Goal: Task Accomplishment & Management: Manage account settings

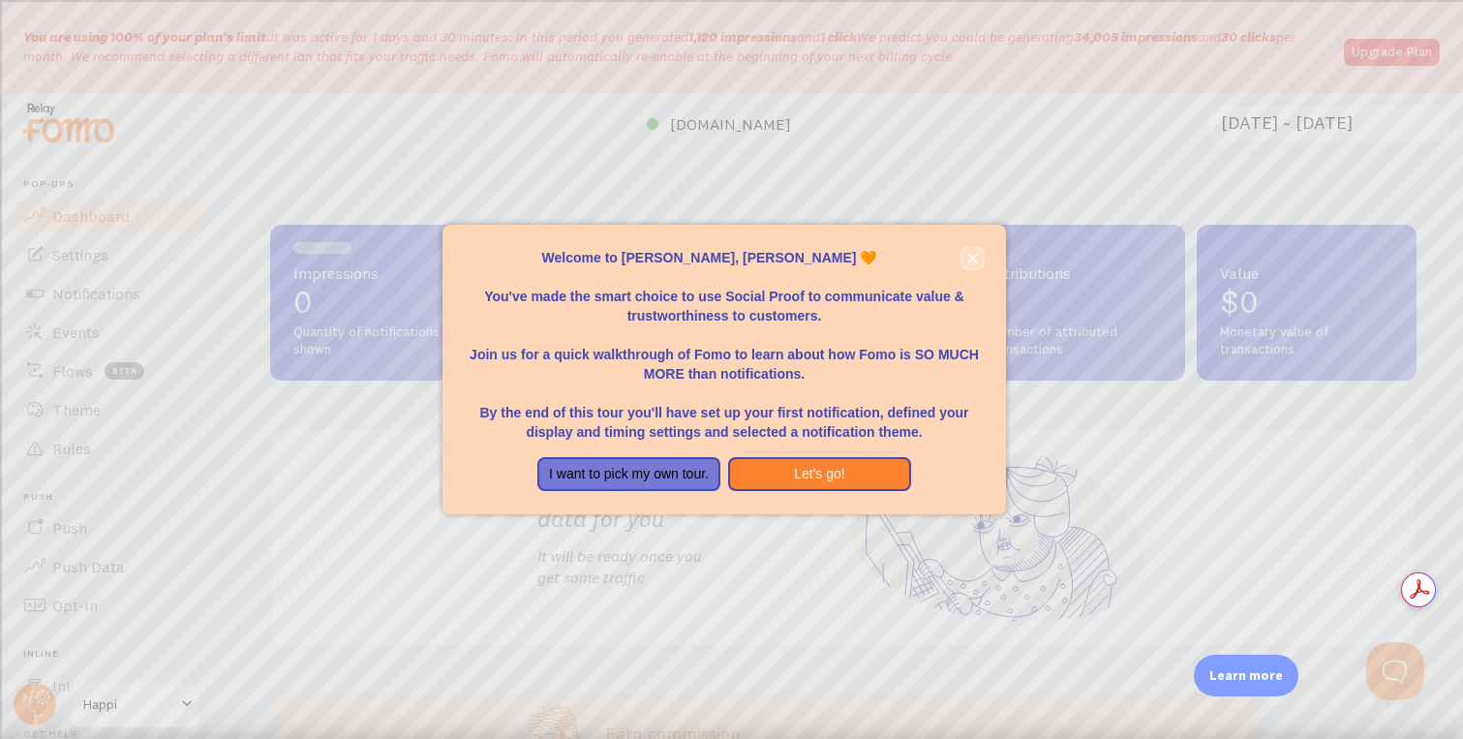
click at [968, 258] on icon "close," at bounding box center [972, 258] width 11 height 11
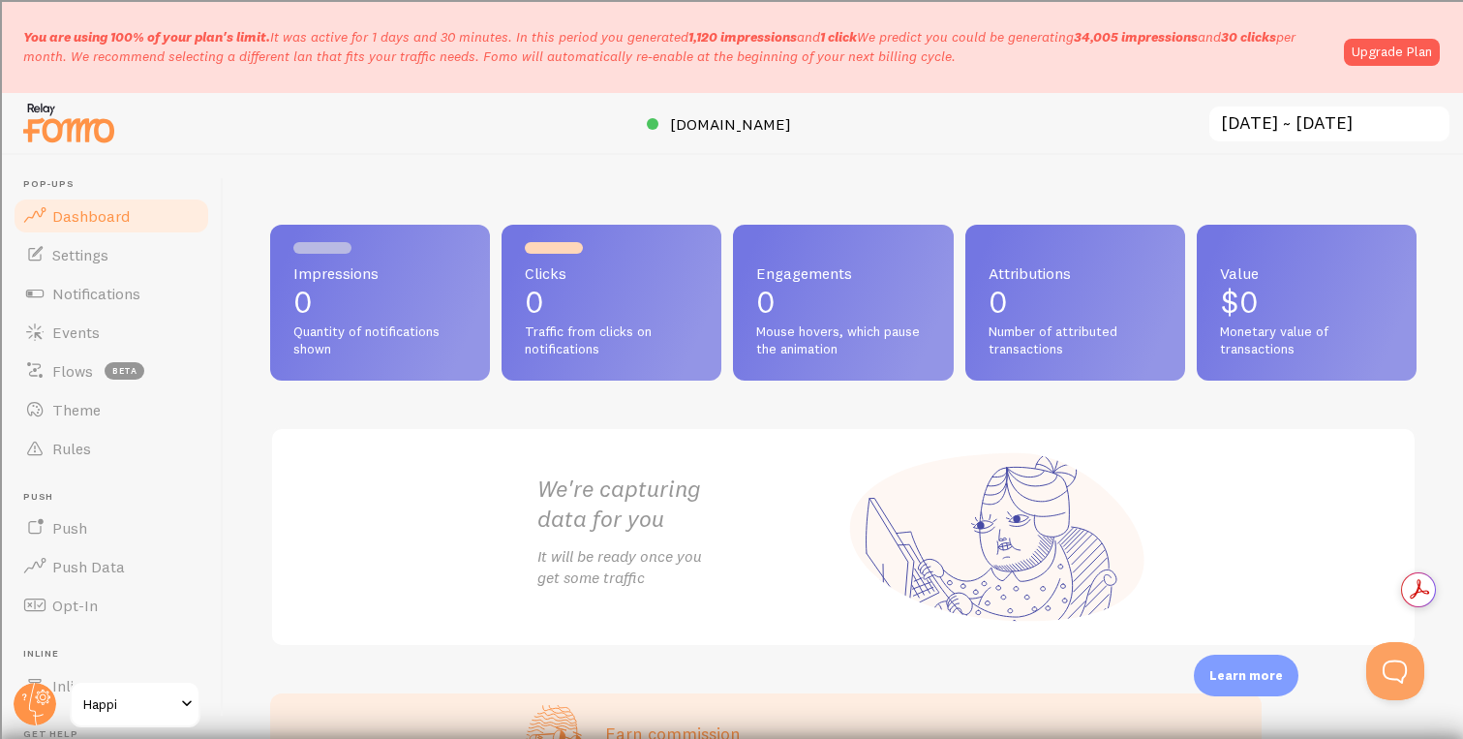
click at [1359, 132] on input "[DATE] ~ [DATE]" at bounding box center [1330, 125] width 244 height 40
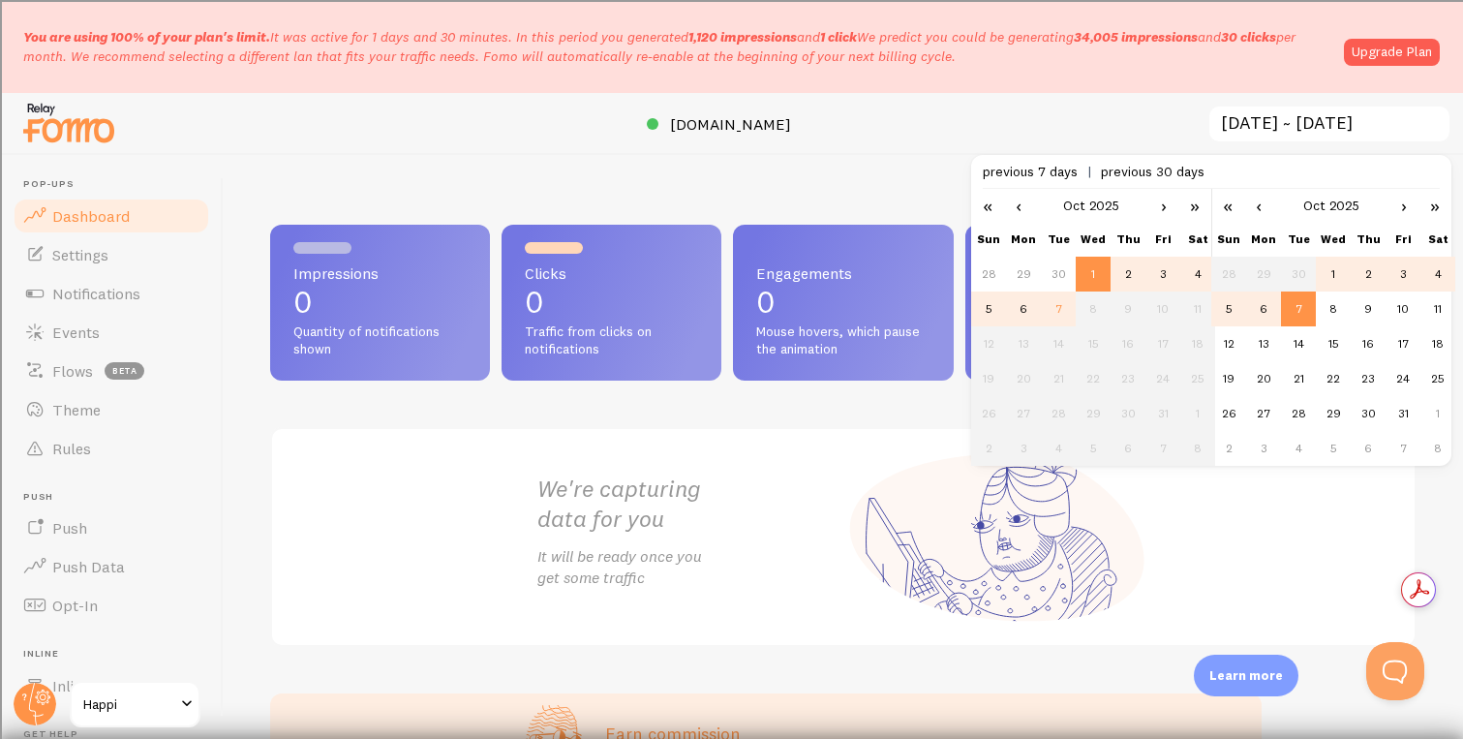
click at [1141, 170] on span "previous 30 days" at bounding box center [1153, 171] width 104 height 17
type input "[DATE] ~ [DATE]"
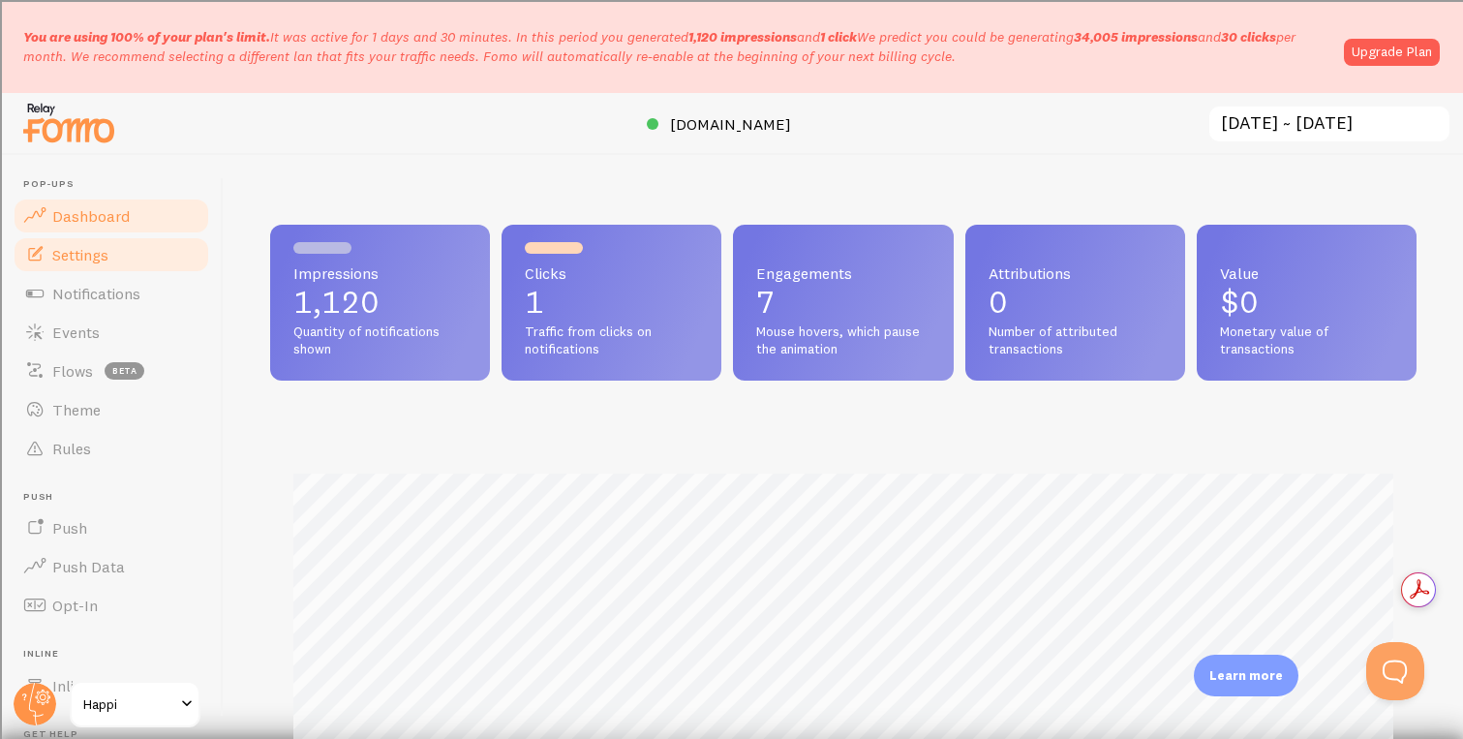
click at [104, 261] on span "Settings" at bounding box center [80, 254] width 56 height 19
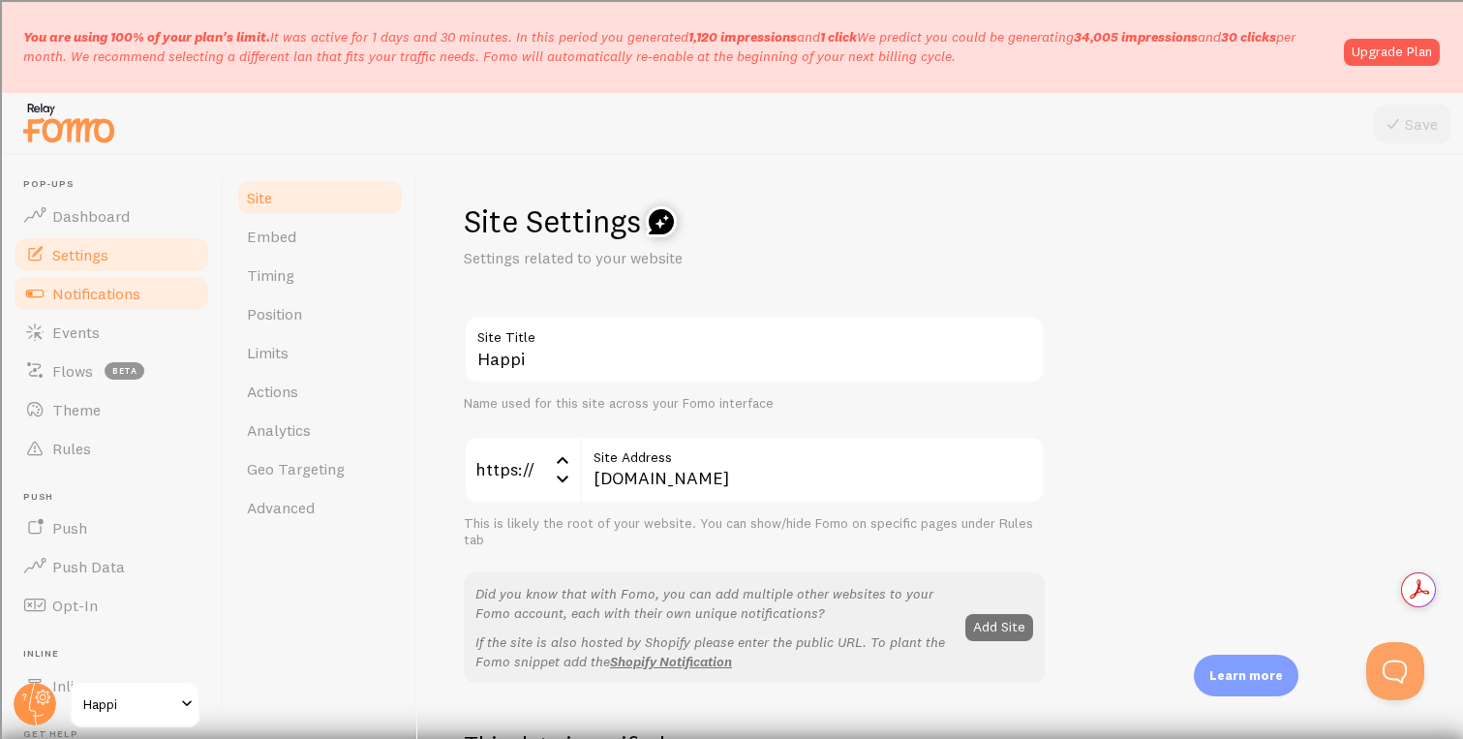
click at [98, 289] on span "Notifications" at bounding box center [96, 293] width 88 height 19
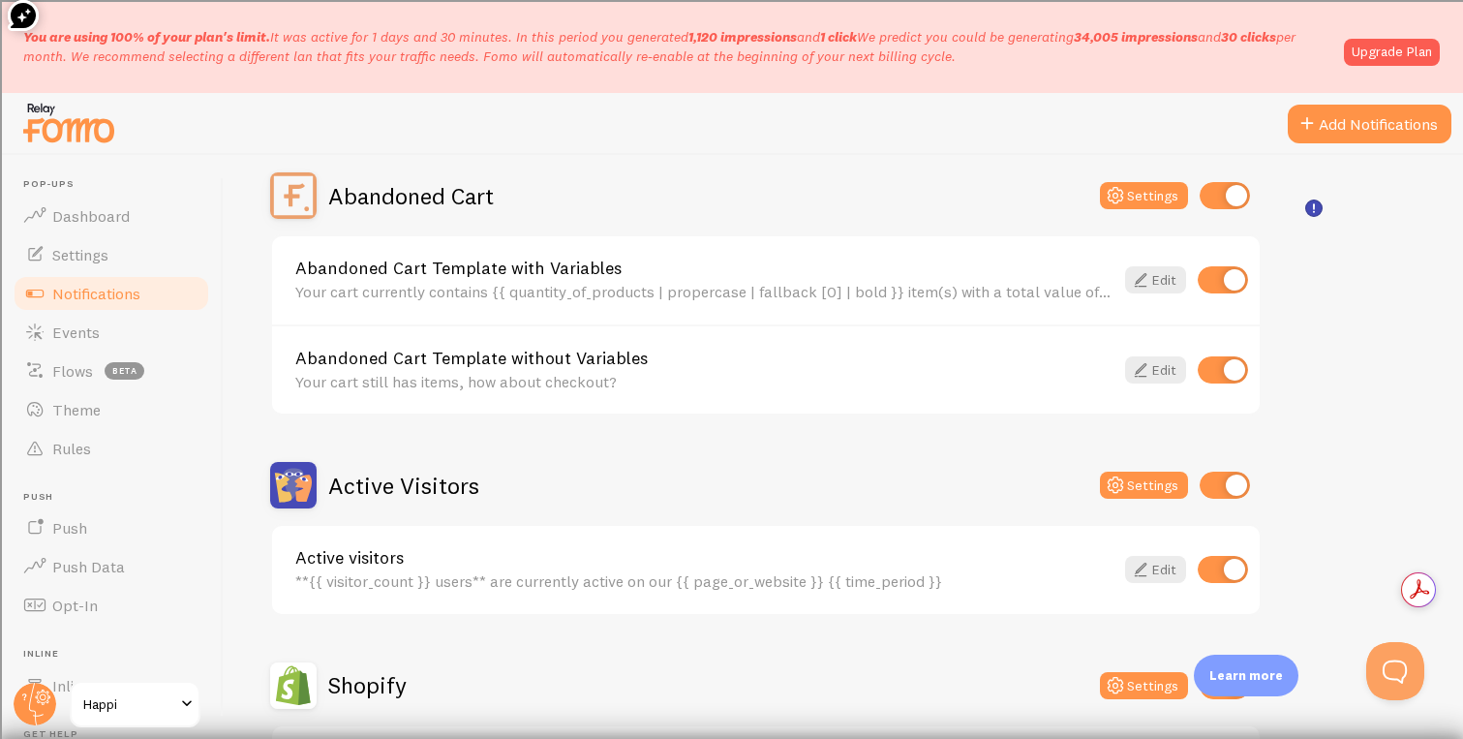
scroll to position [187, 0]
click at [1124, 193] on icon at bounding box center [1115, 194] width 23 height 23
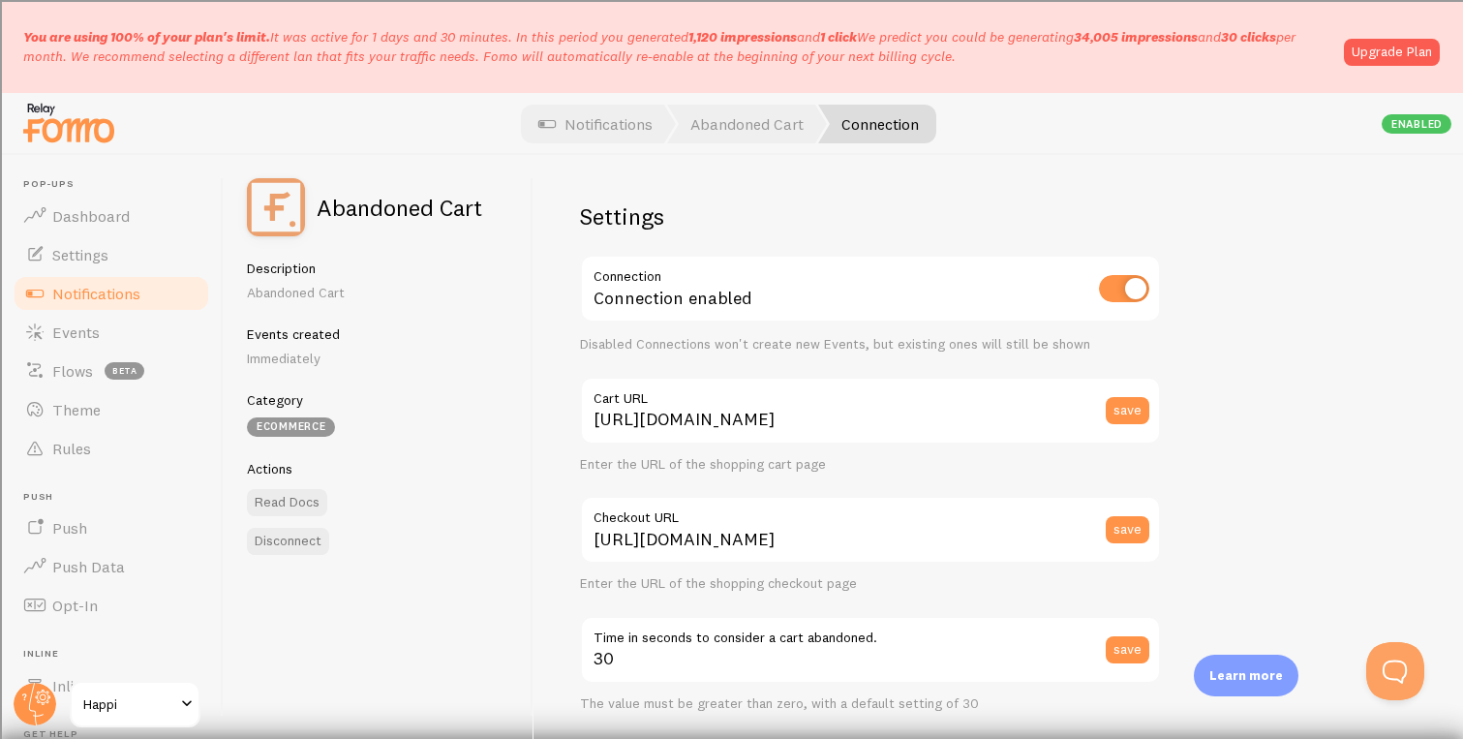
click at [126, 296] on span "Notifications" at bounding box center [96, 293] width 88 height 19
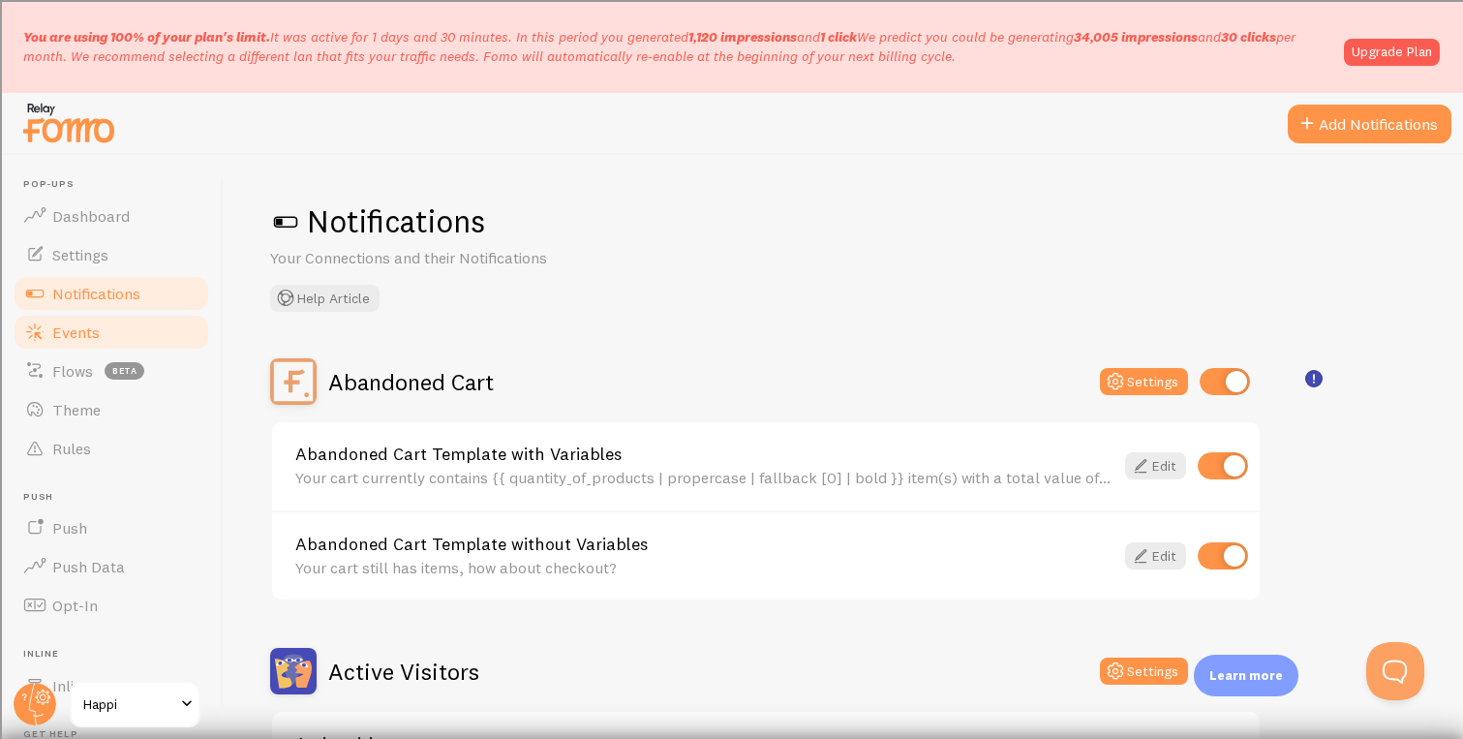
click at [77, 339] on span "Events" at bounding box center [75, 331] width 47 height 19
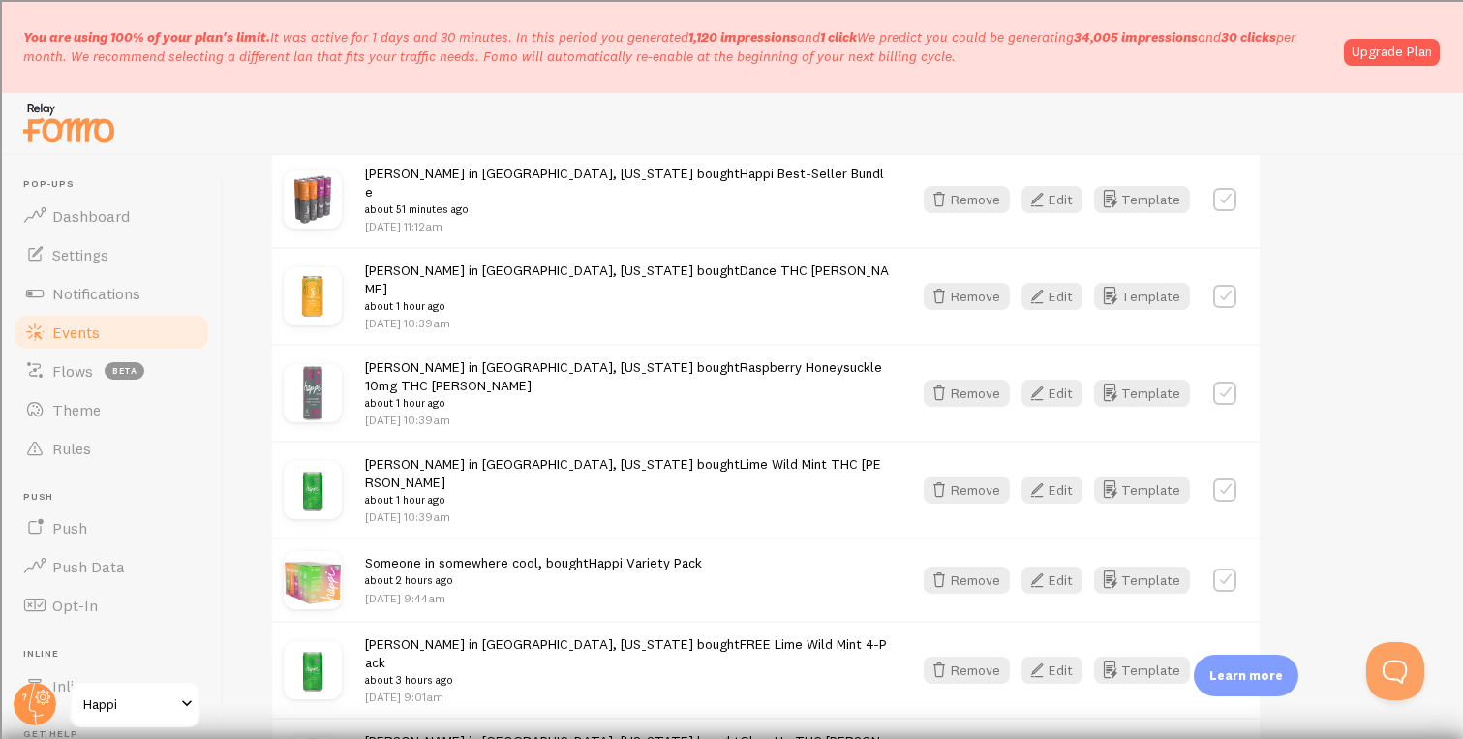
scroll to position [943, 0]
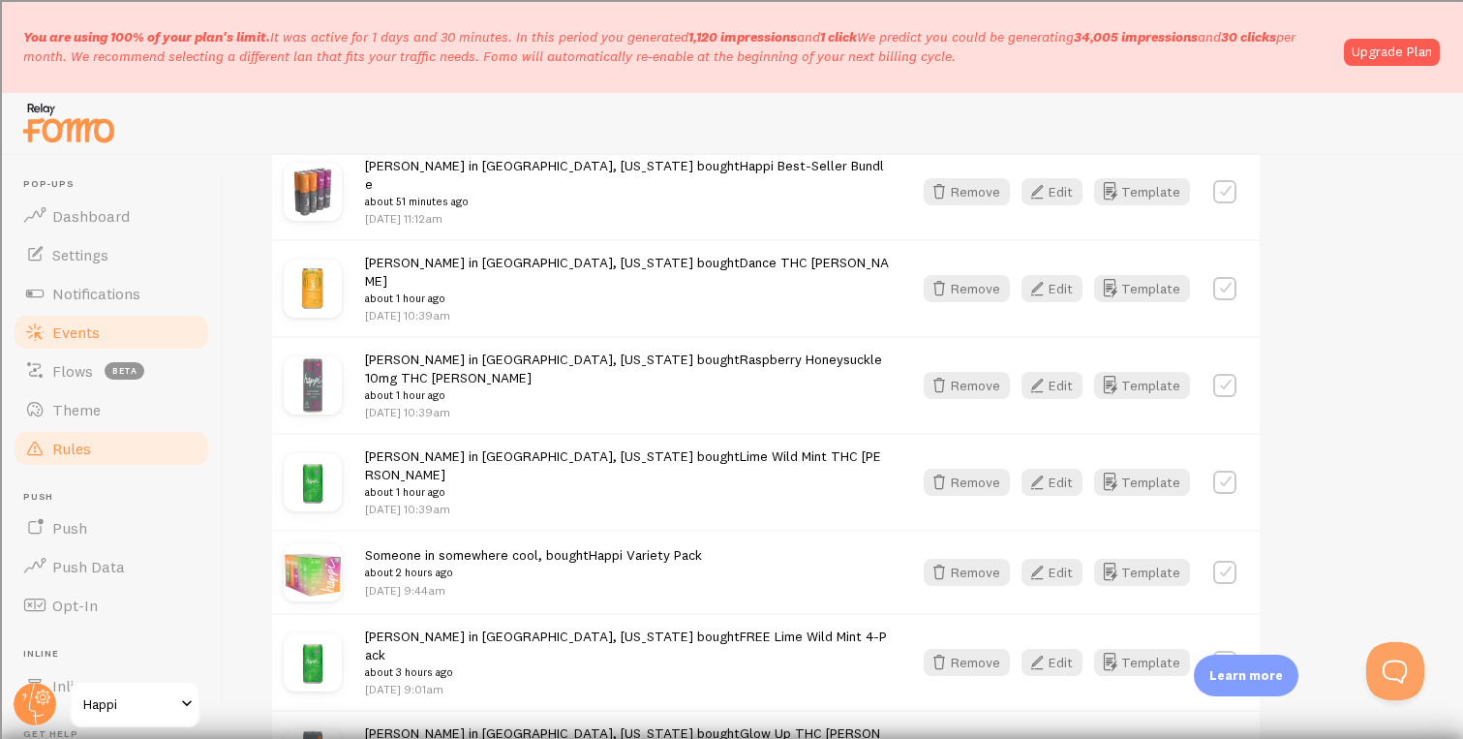
click at [69, 455] on span "Rules" at bounding box center [71, 448] width 39 height 19
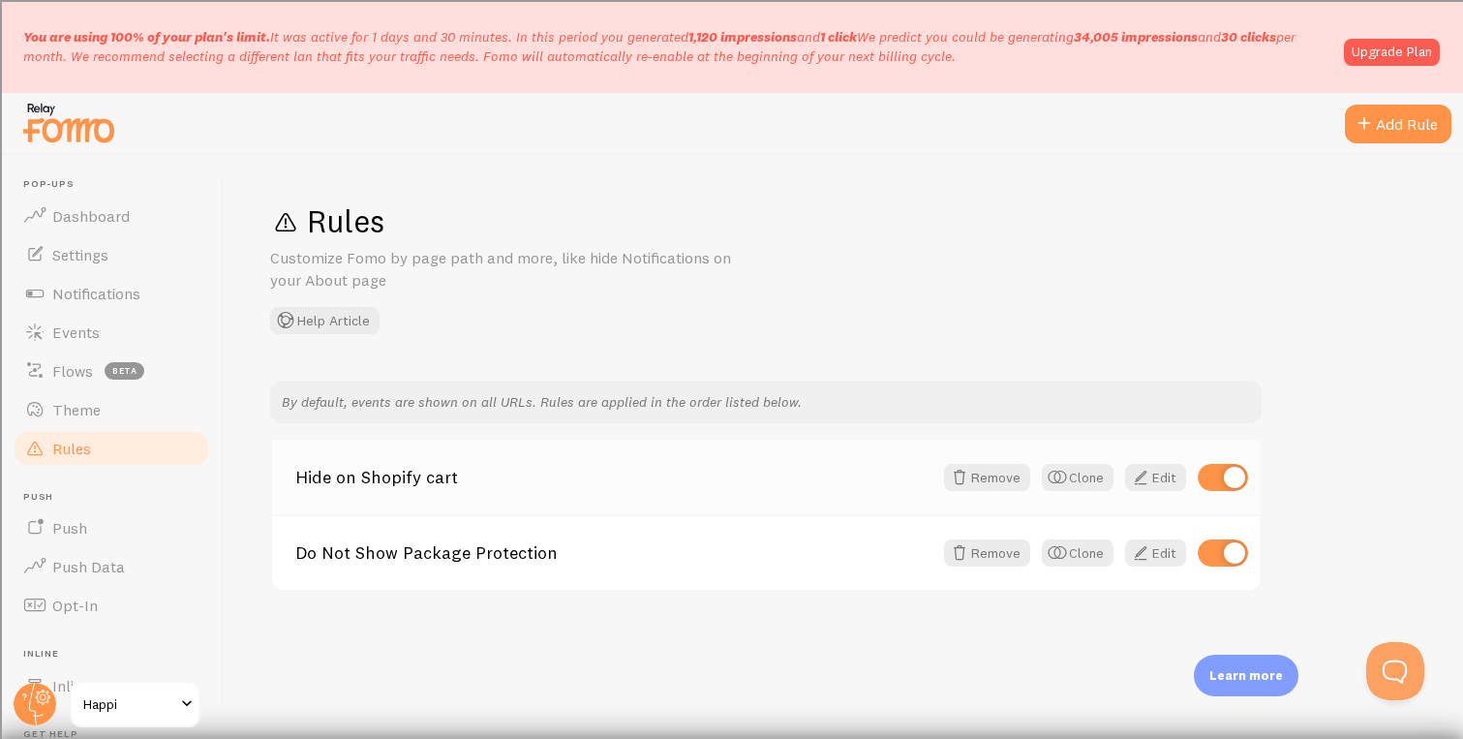
click at [1235, 481] on input "checkbox" at bounding box center [1223, 477] width 50 height 27
click at [1232, 480] on input "checkbox" at bounding box center [1223, 477] width 50 height 27
checkbox input "true"
click at [99, 252] on span "Settings" at bounding box center [80, 254] width 56 height 19
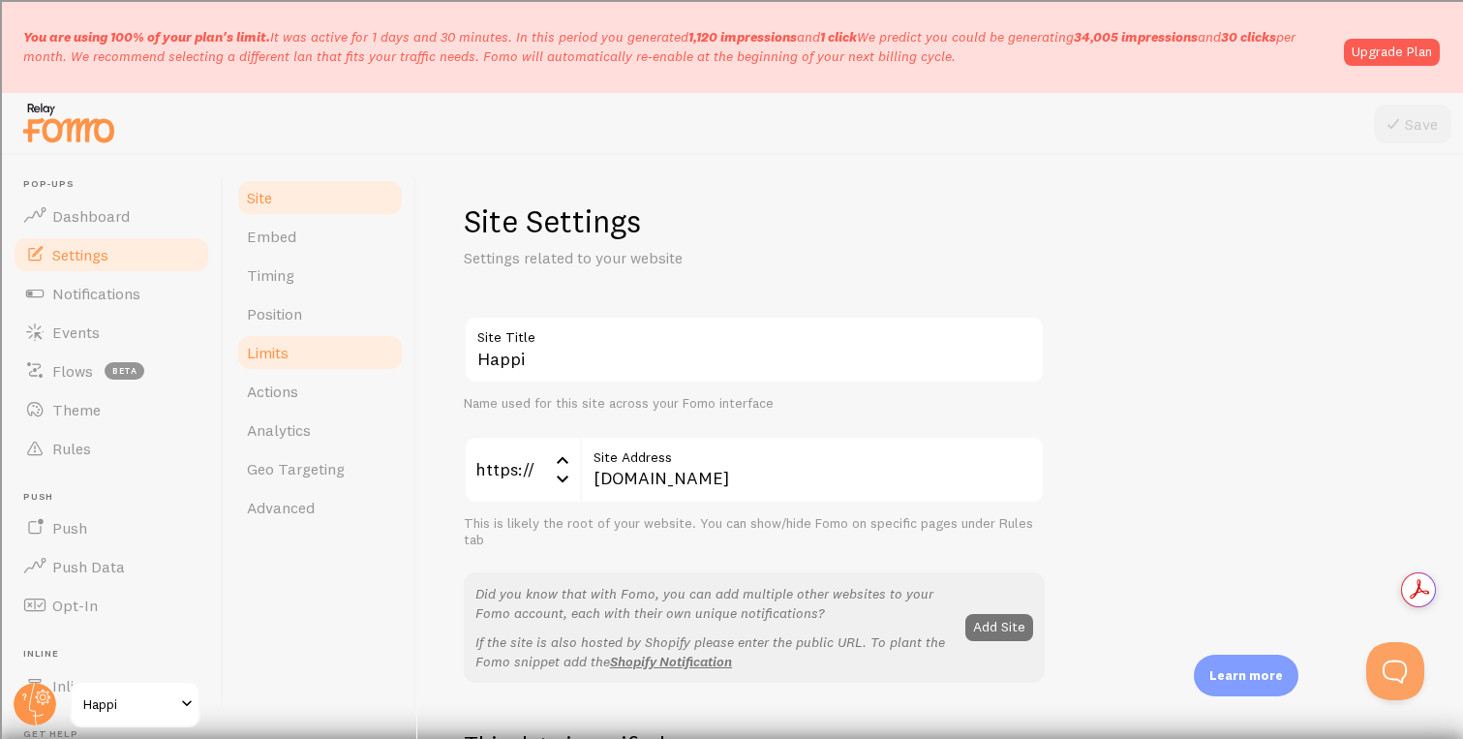
click at [289, 339] on link "Limits" at bounding box center [319, 352] width 169 height 39
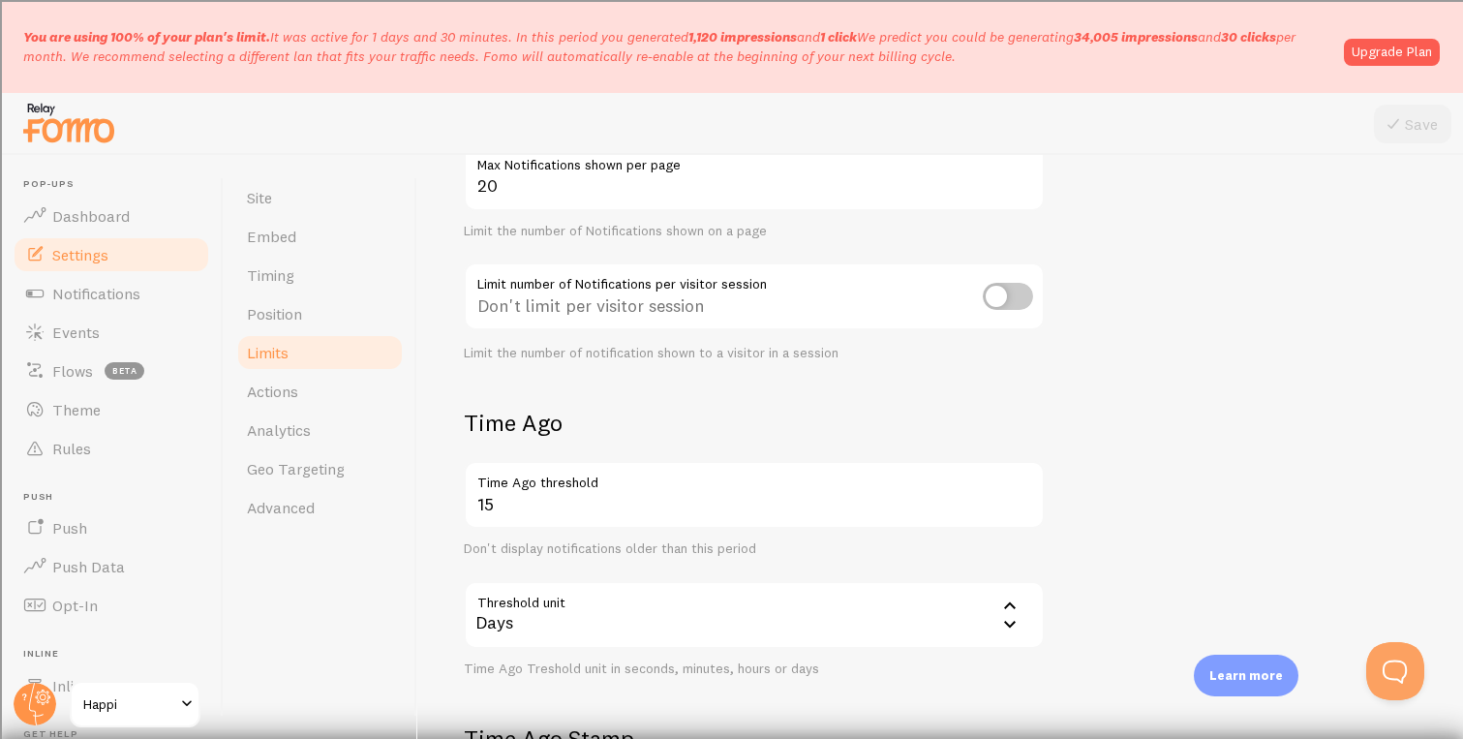
scroll to position [227, 0]
click at [1003, 304] on input "checkbox" at bounding box center [1008, 295] width 50 height 27
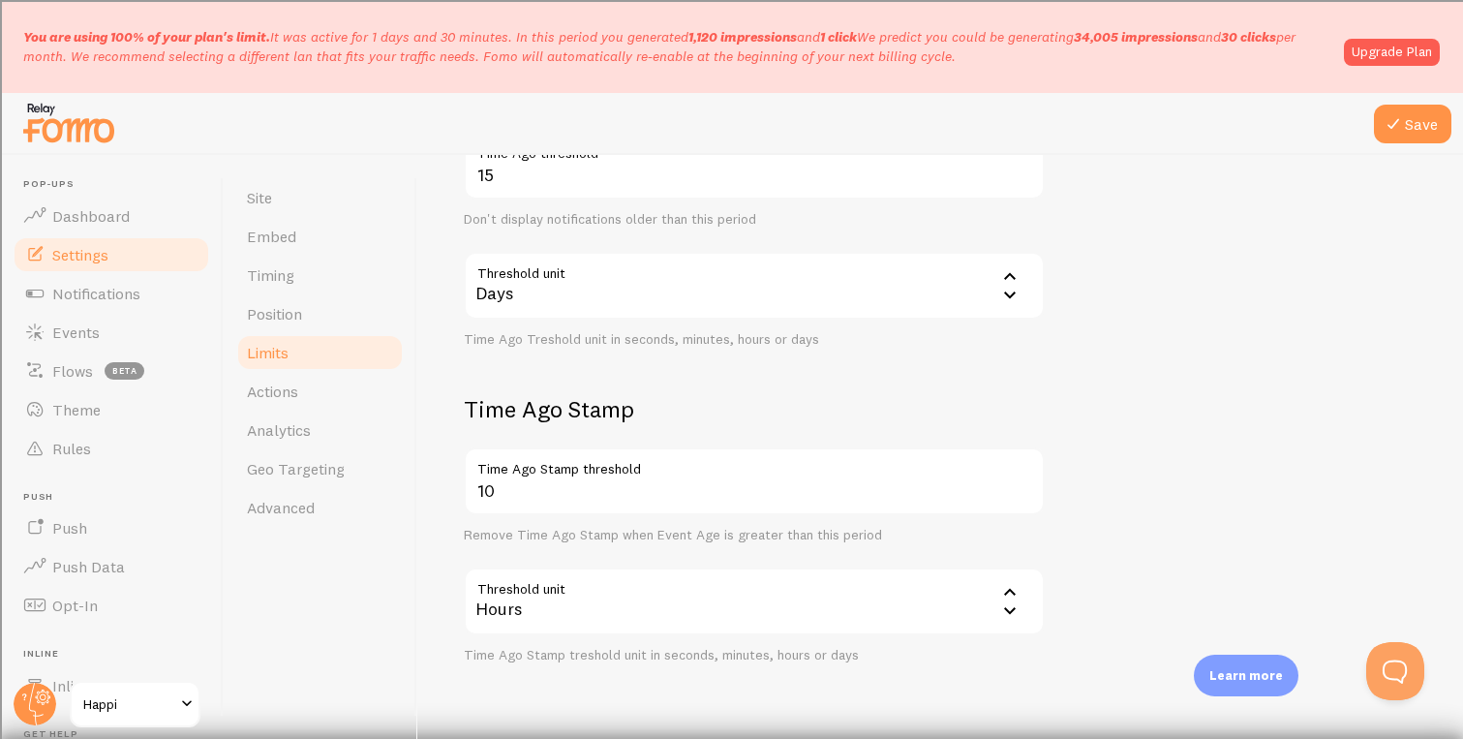
scroll to position [787, 0]
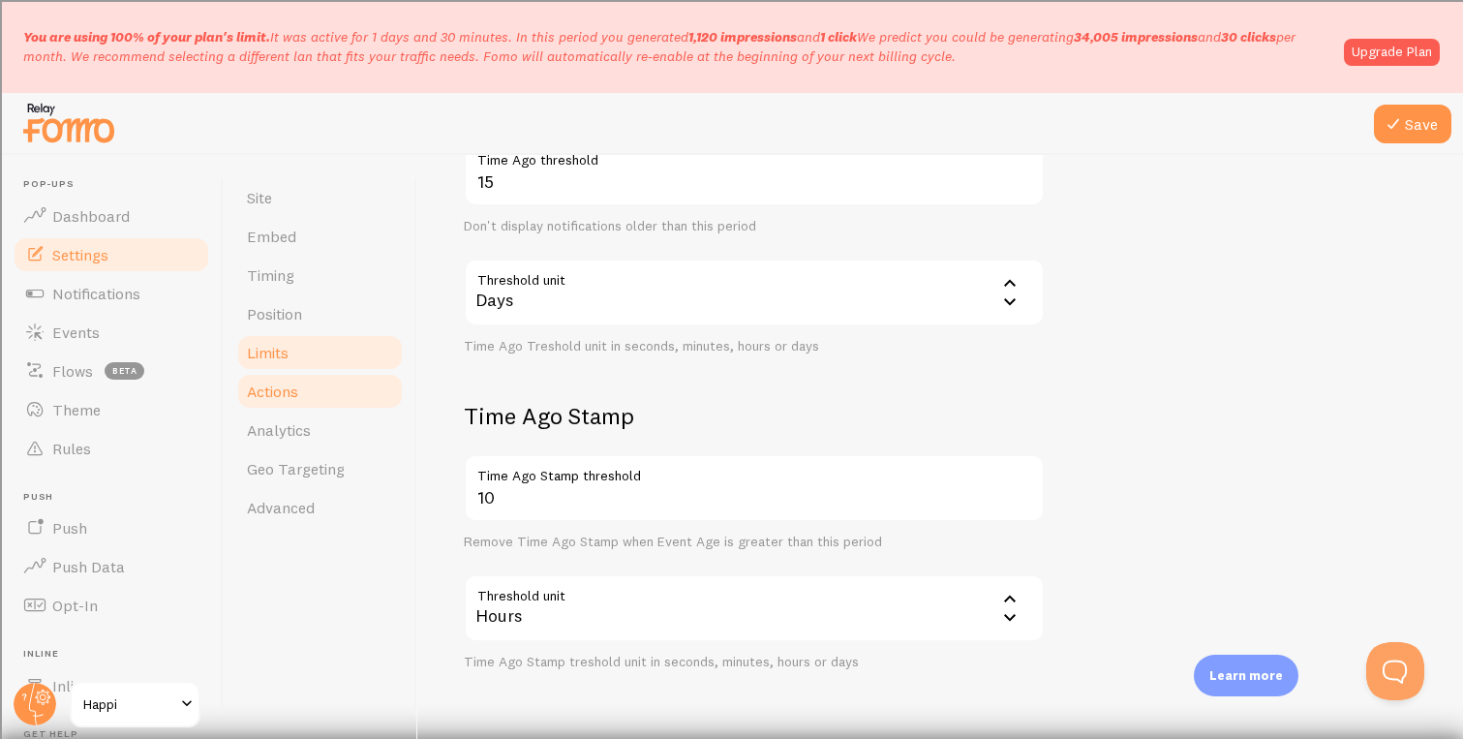
click at [285, 402] on link "Actions" at bounding box center [319, 391] width 169 height 39
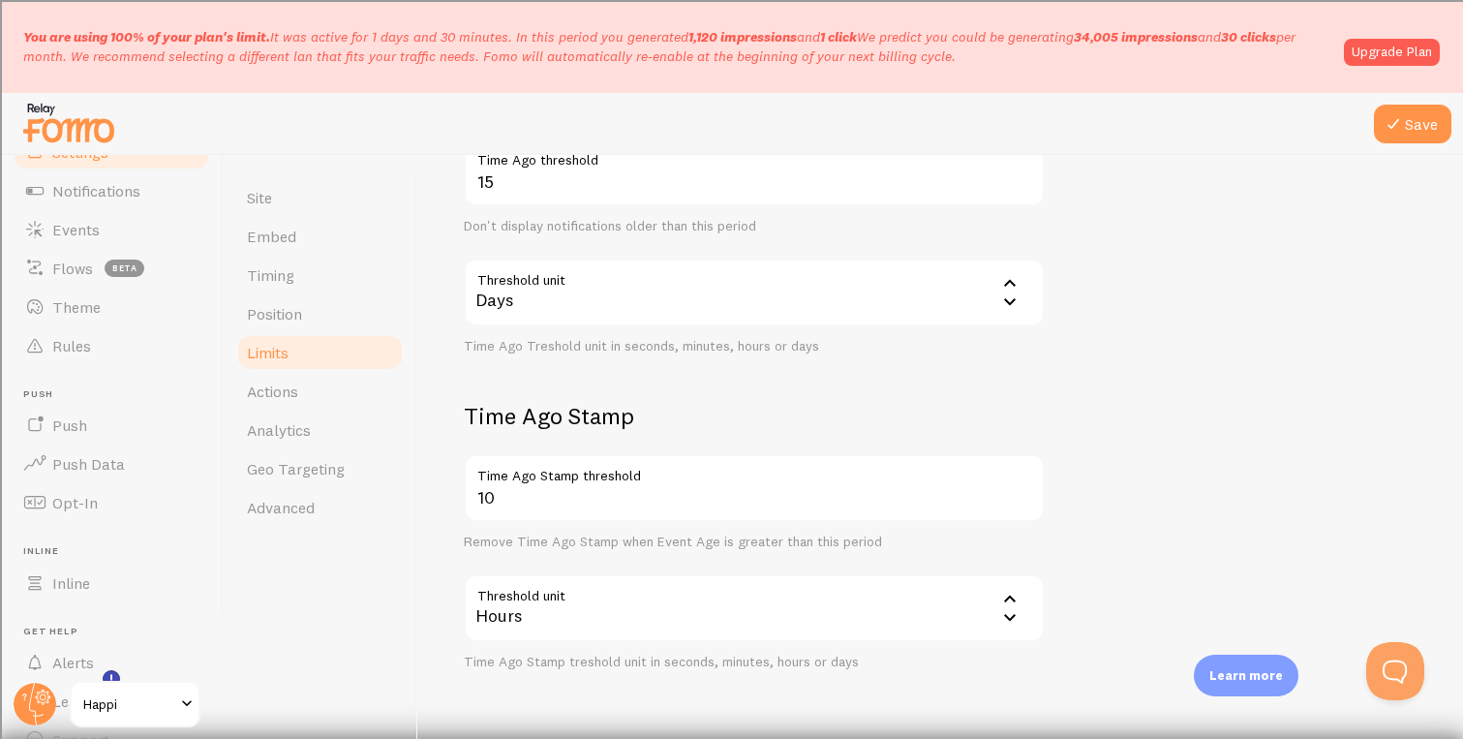
scroll to position [24, 0]
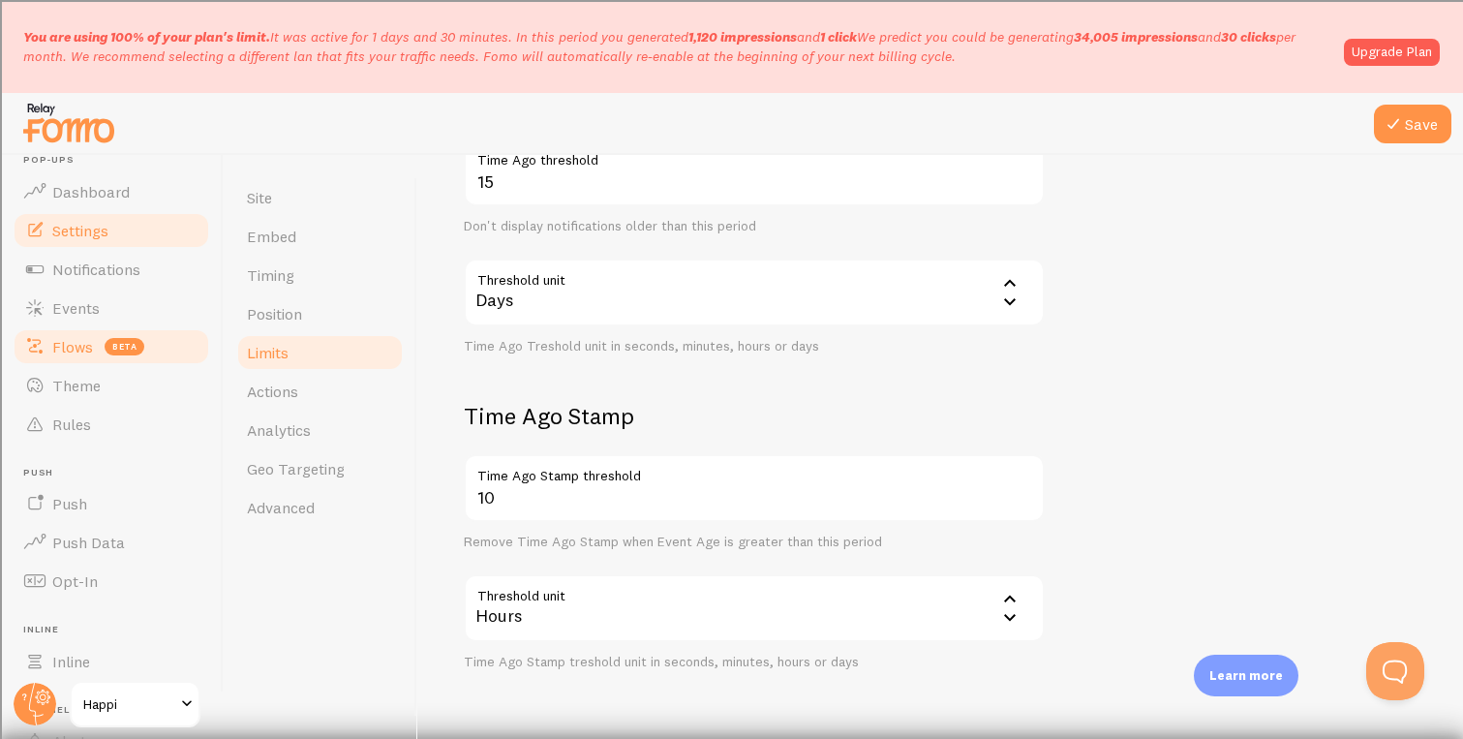
click at [83, 345] on span "Flows" at bounding box center [72, 346] width 41 height 19
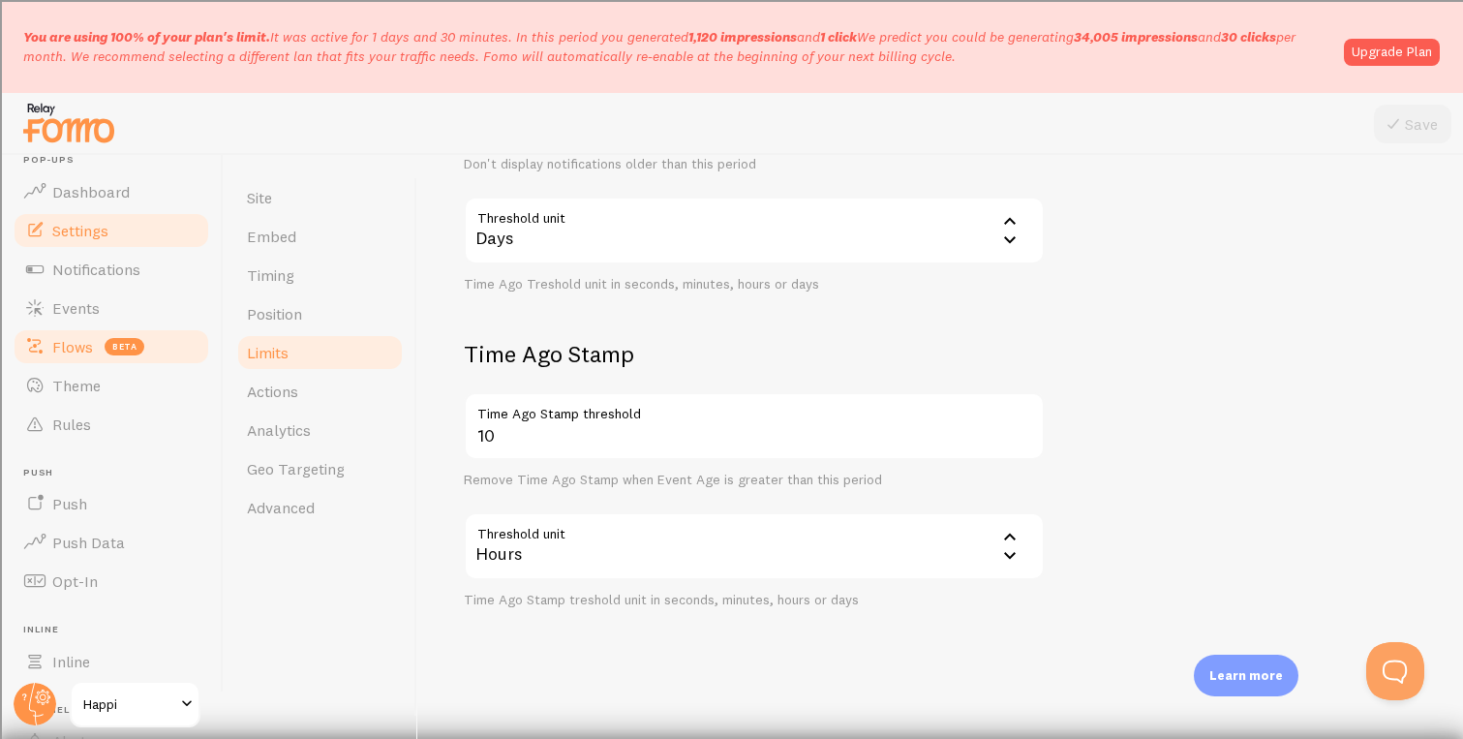
checkbox input "false"
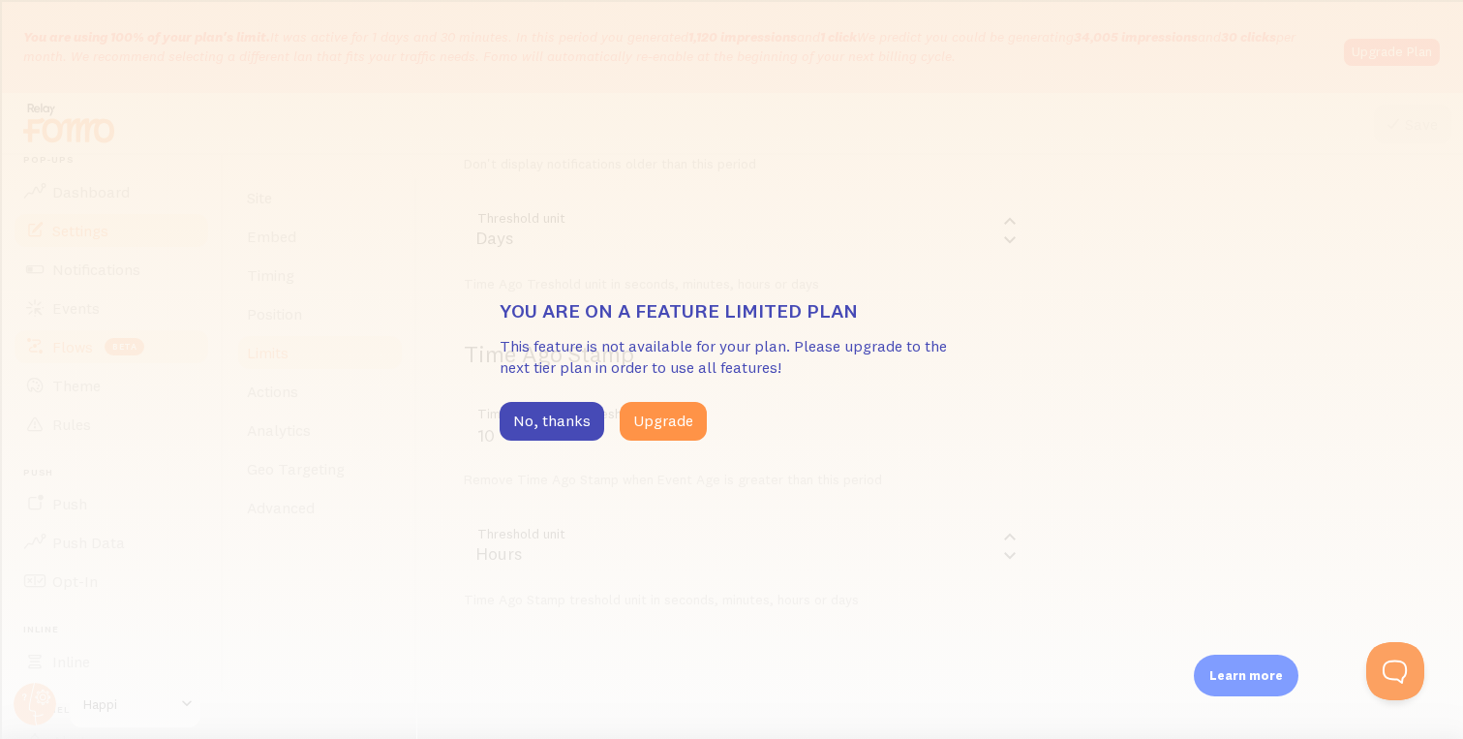
scroll to position [548, 0]
click at [585, 423] on button "No, thanks" at bounding box center [552, 421] width 105 height 39
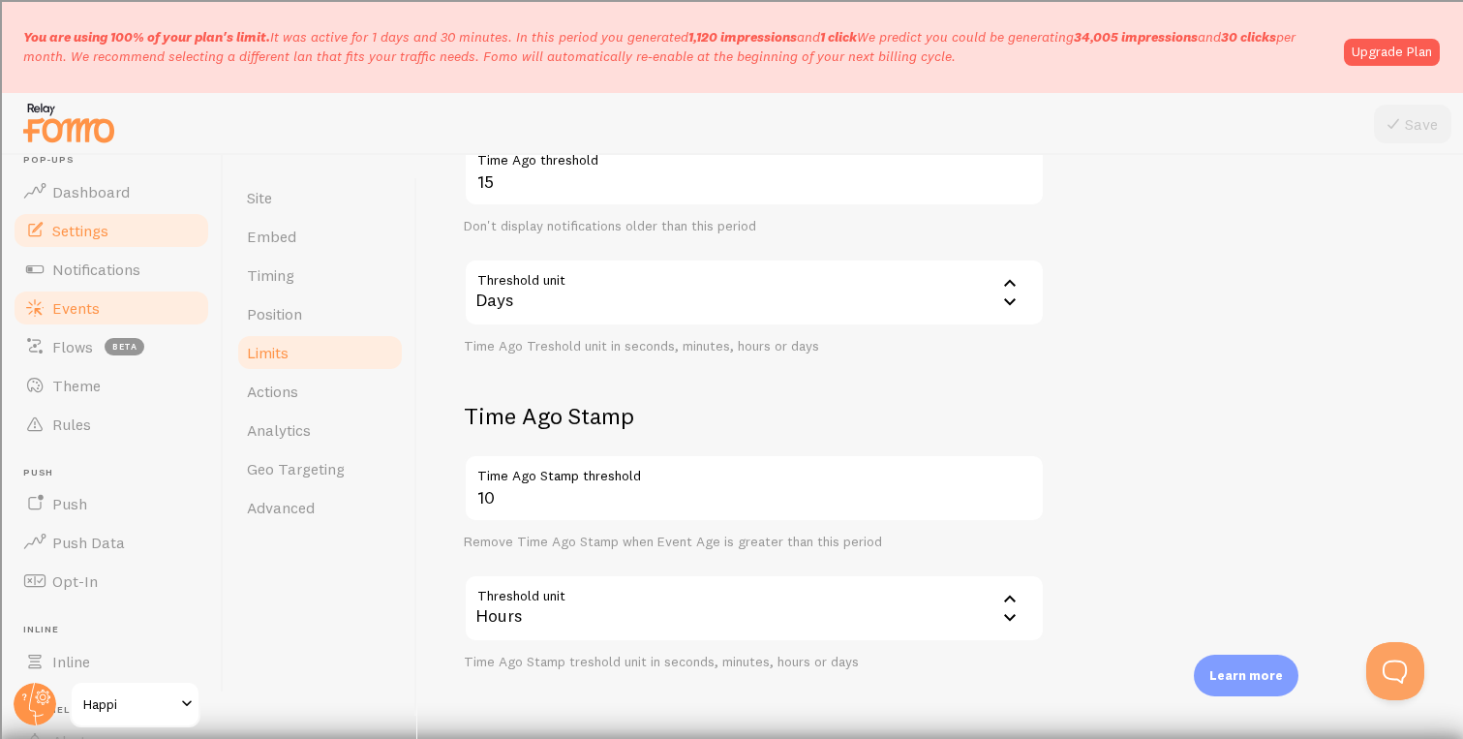
click at [69, 312] on span "Events" at bounding box center [75, 307] width 47 height 19
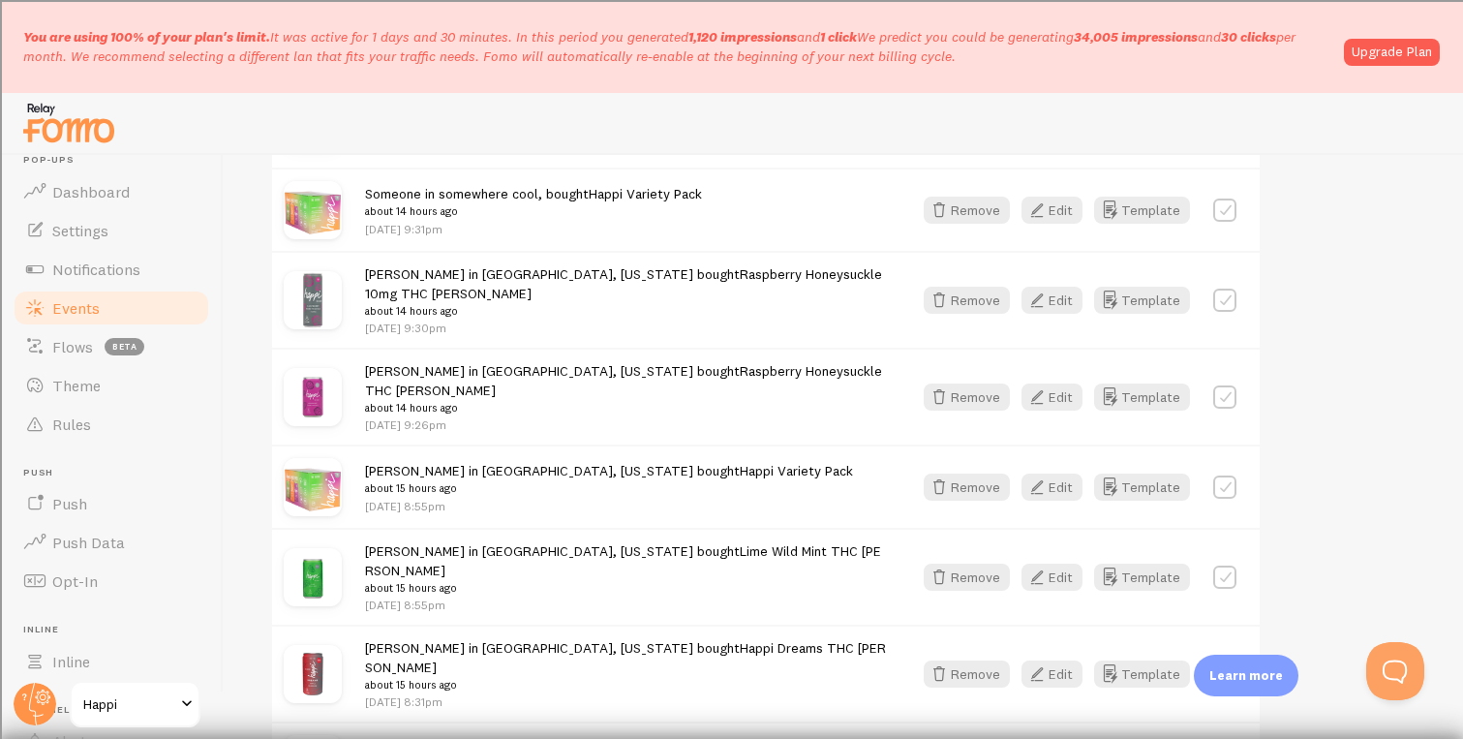
scroll to position [2735, 0]
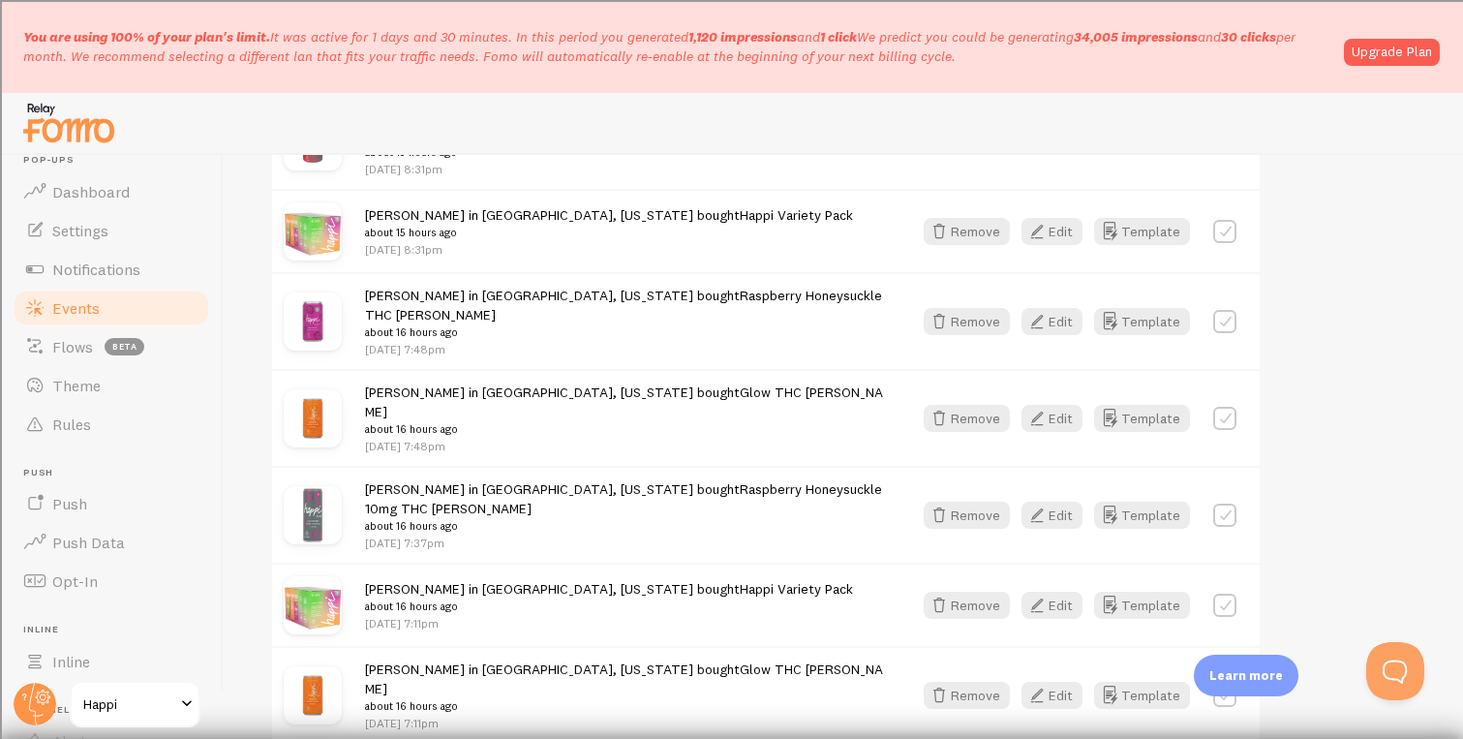
scroll to position [3159, 0]
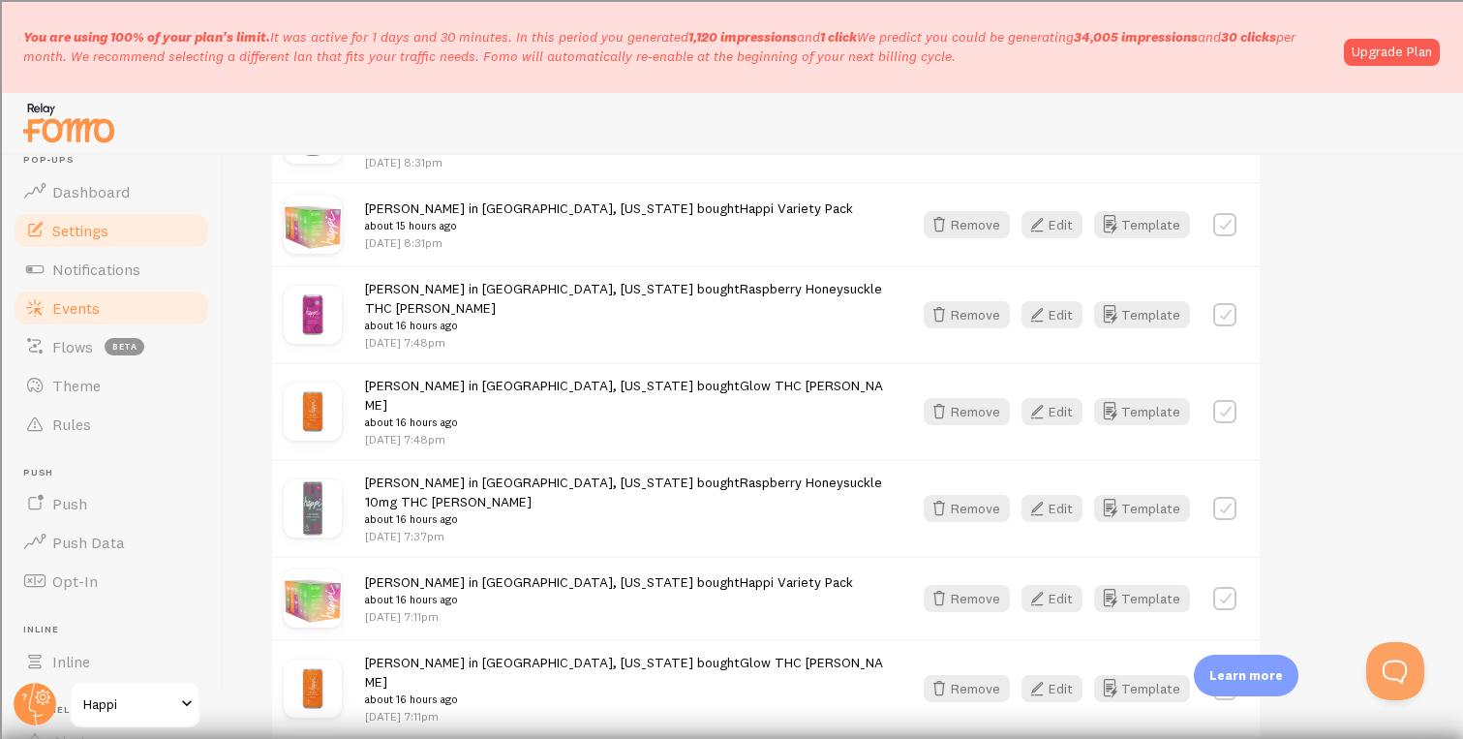
click at [59, 235] on span "Settings" at bounding box center [80, 230] width 56 height 19
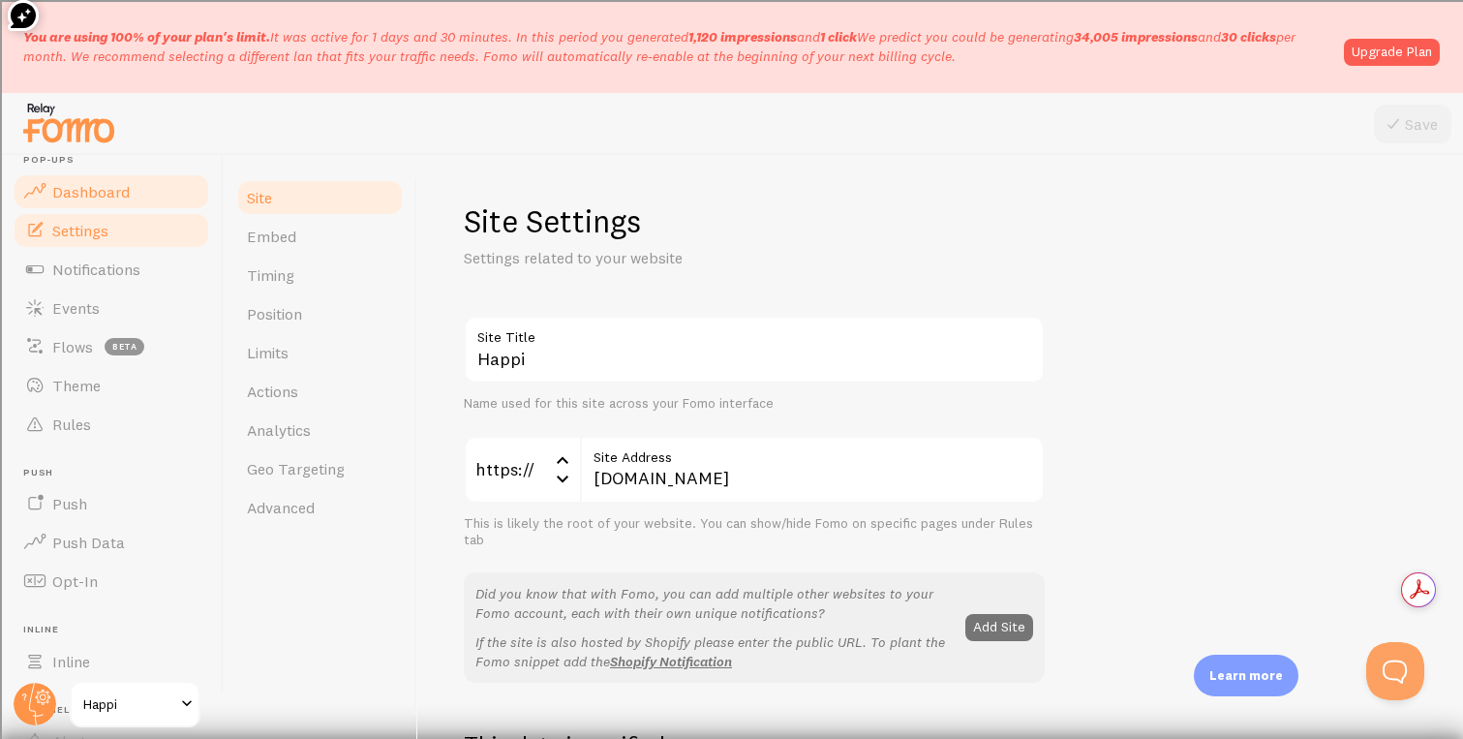
click at [78, 191] on span "Dashboard" at bounding box center [90, 191] width 77 height 19
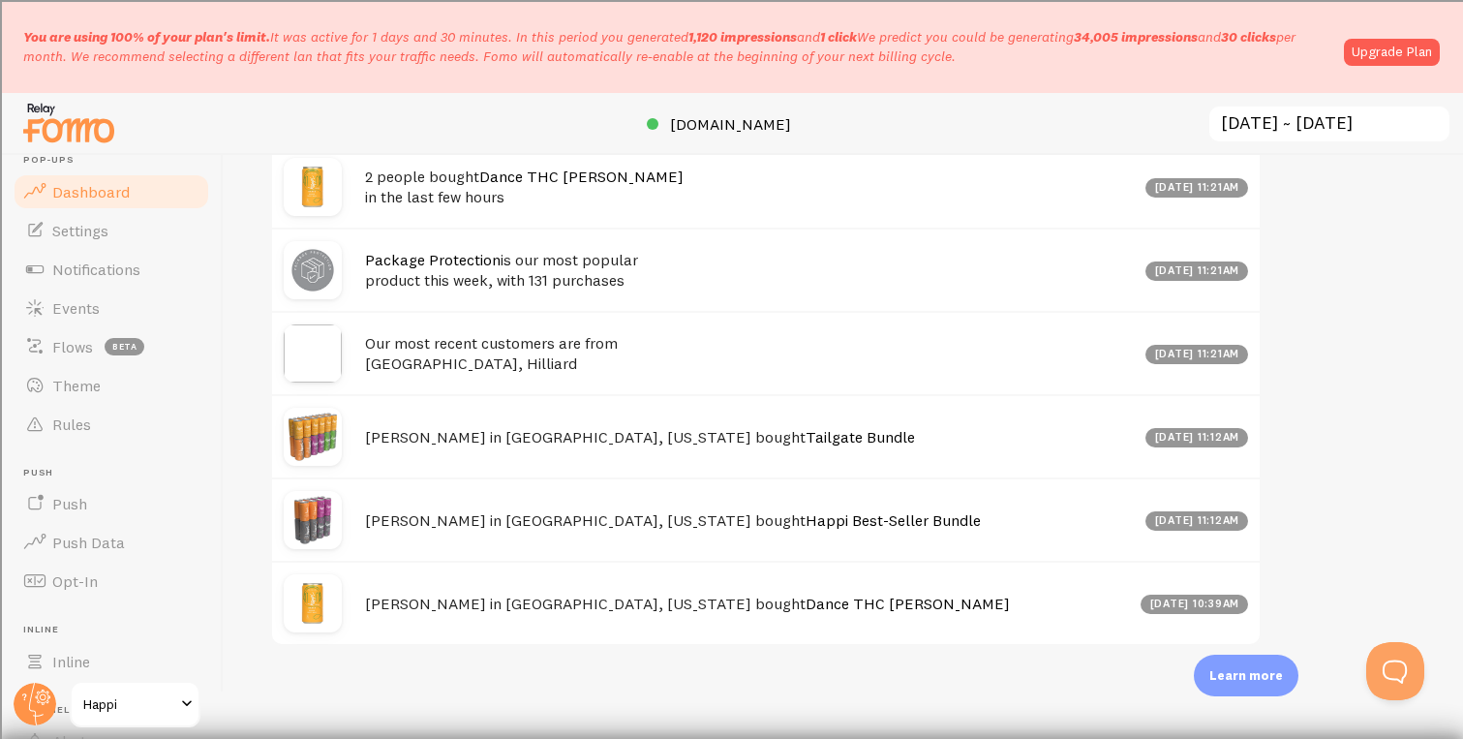
scroll to position [734, 0]
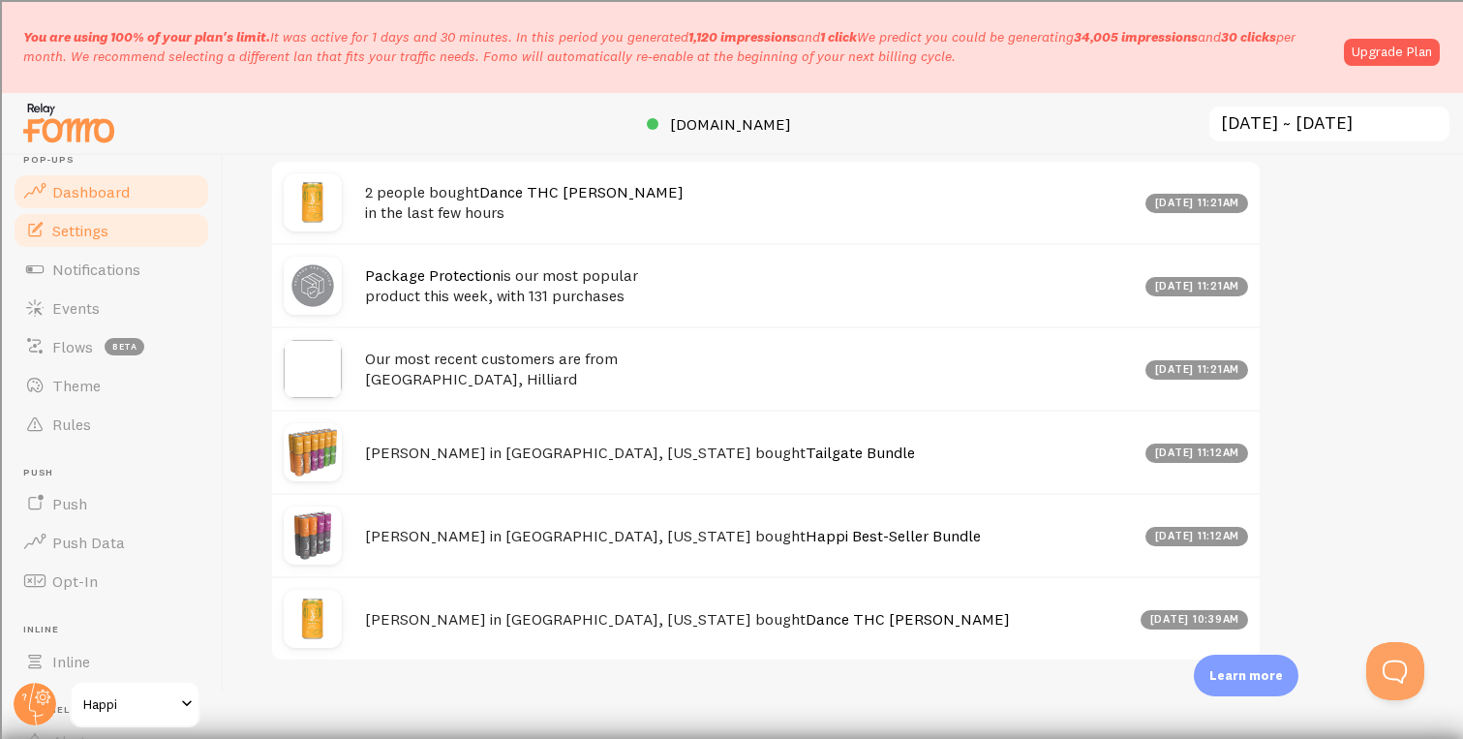
click at [121, 247] on link "Settings" at bounding box center [111, 230] width 199 height 39
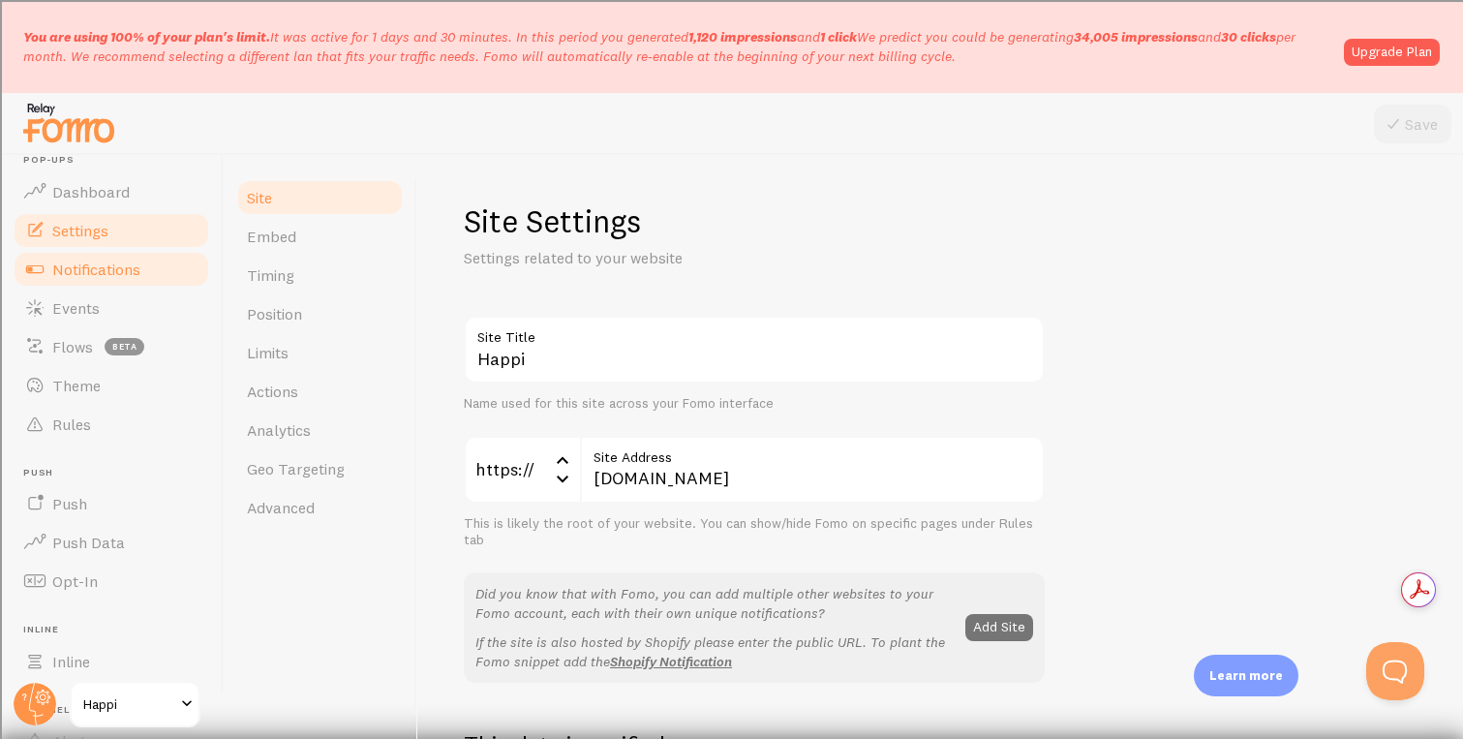
click at [117, 273] on span "Notifications" at bounding box center [96, 269] width 88 height 19
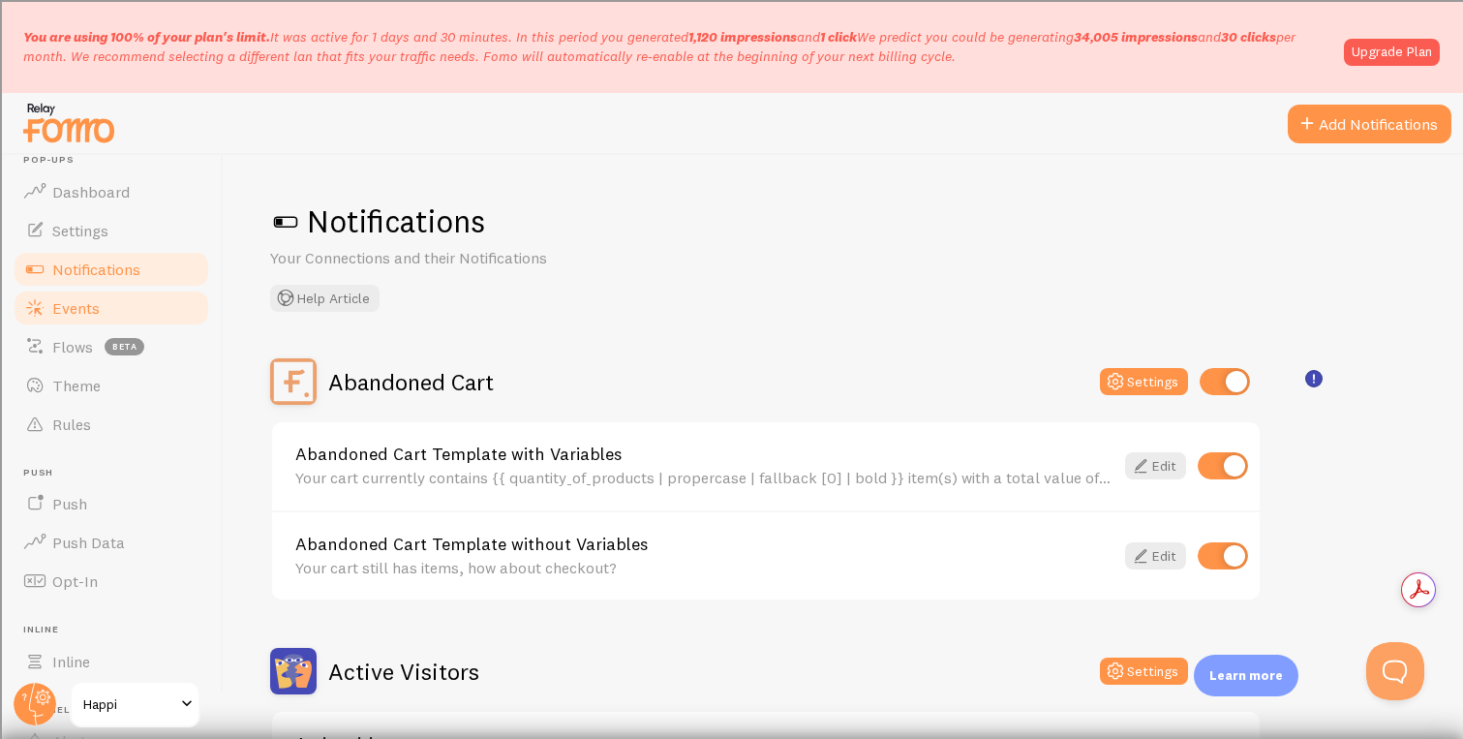
click at [85, 308] on span "Events" at bounding box center [75, 307] width 47 height 19
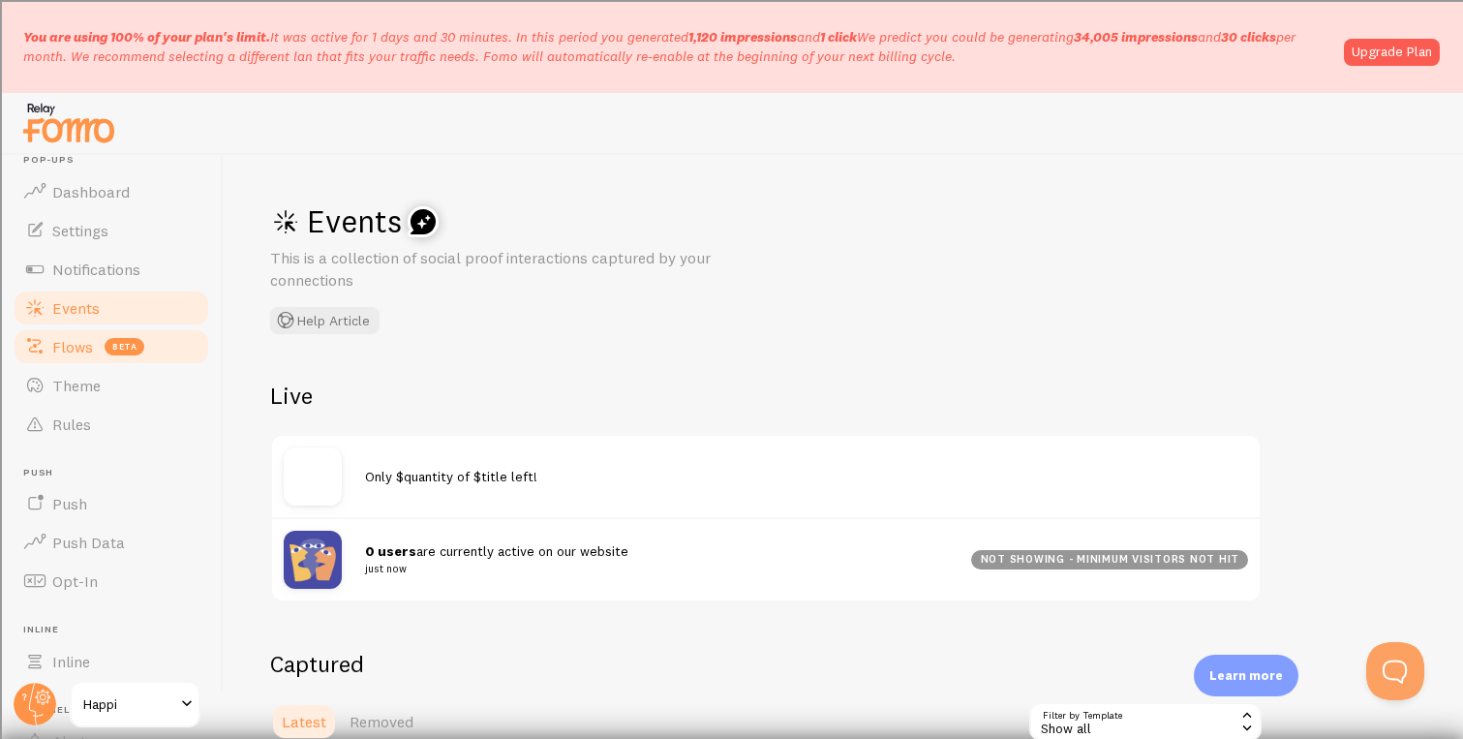
click at [92, 353] on link "Flows beta" at bounding box center [111, 346] width 199 height 39
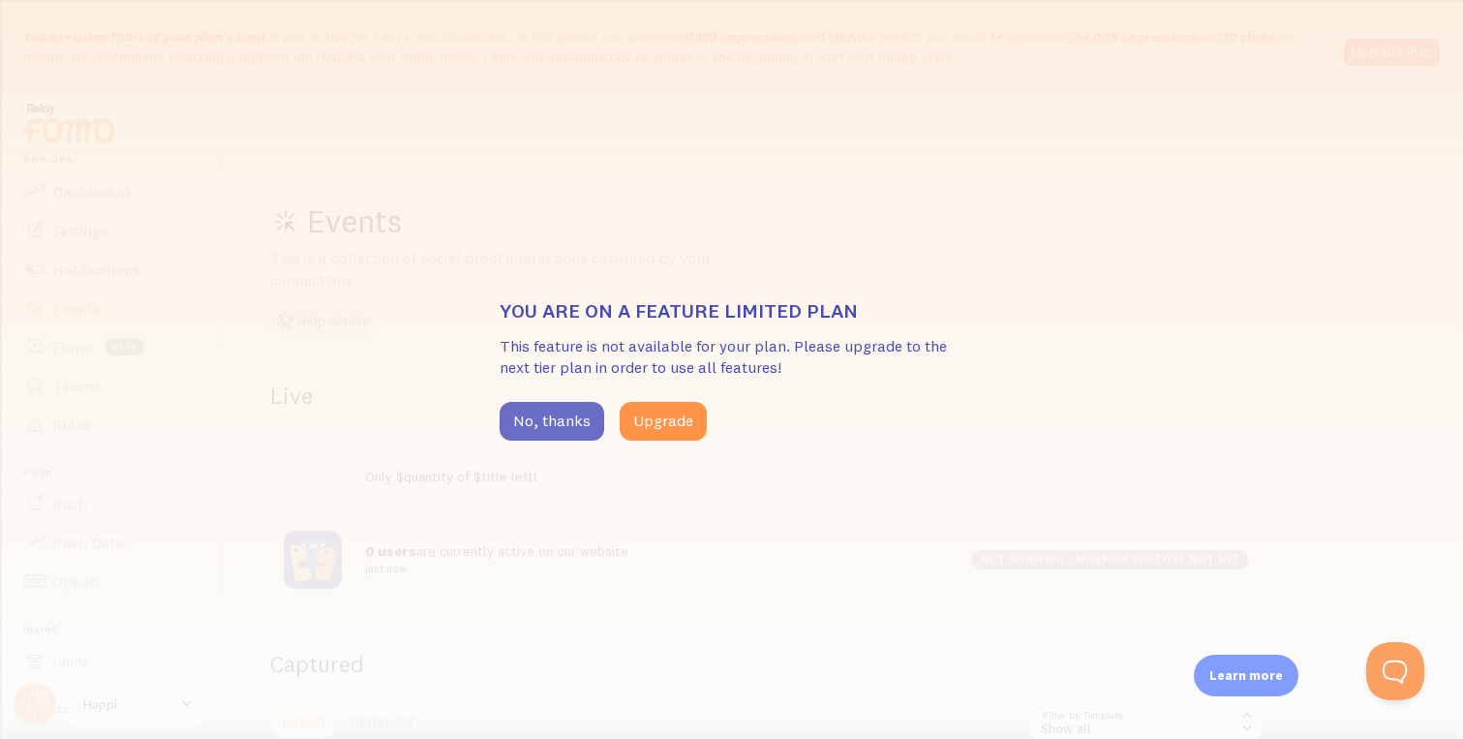
click at [530, 411] on button "No, thanks" at bounding box center [552, 421] width 105 height 39
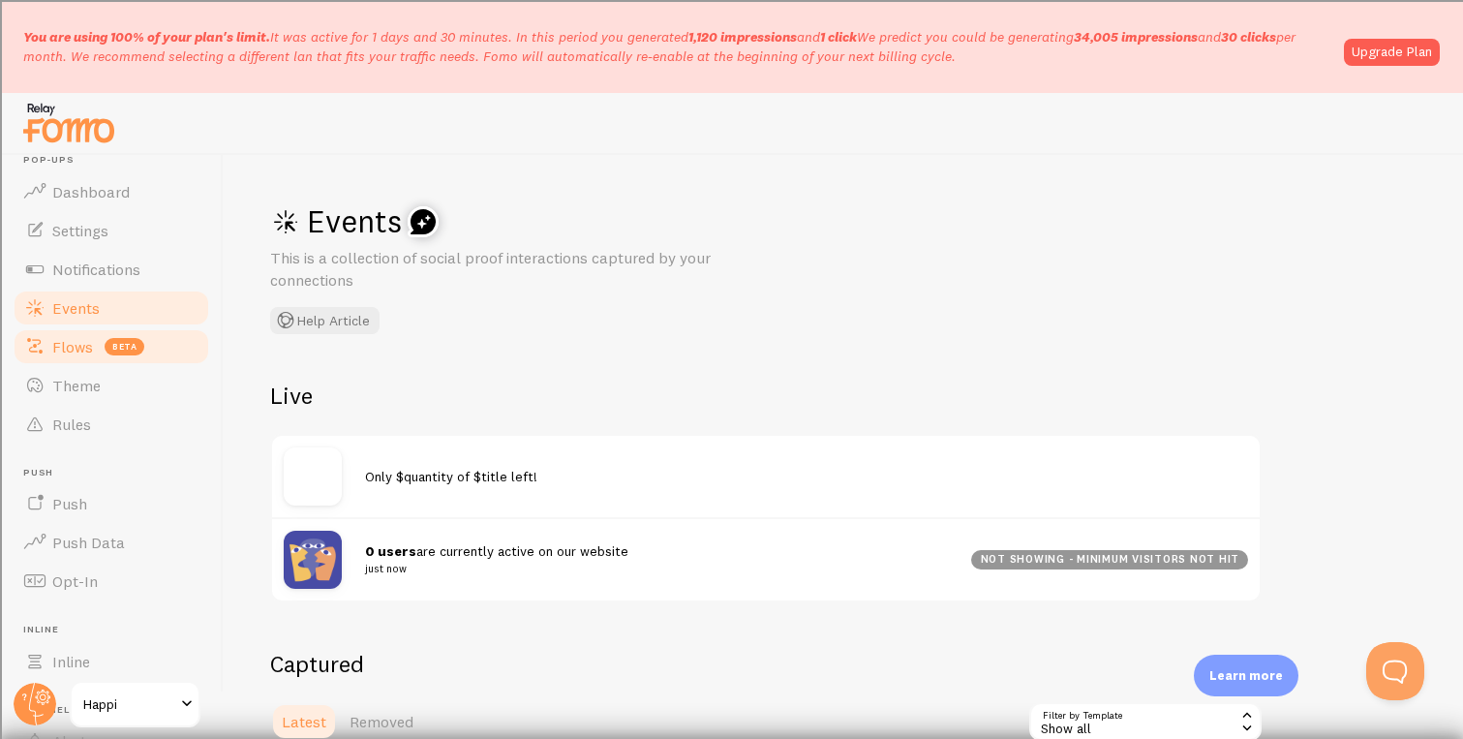
click at [107, 346] on span "beta" at bounding box center [125, 346] width 40 height 17
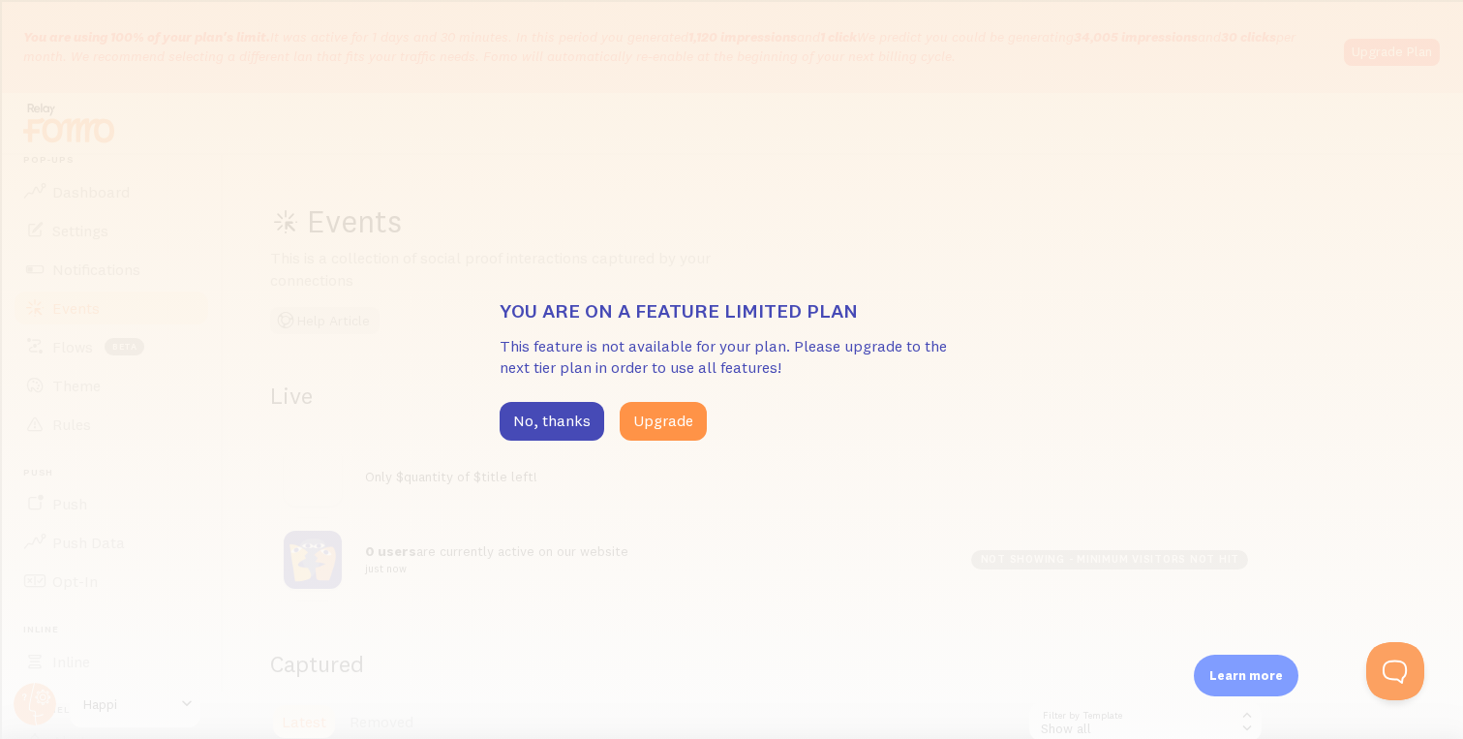
click at [1291, 645] on div "You are on a feature limited plan This feature is not available for your plan. …" at bounding box center [731, 369] width 1463 height 739
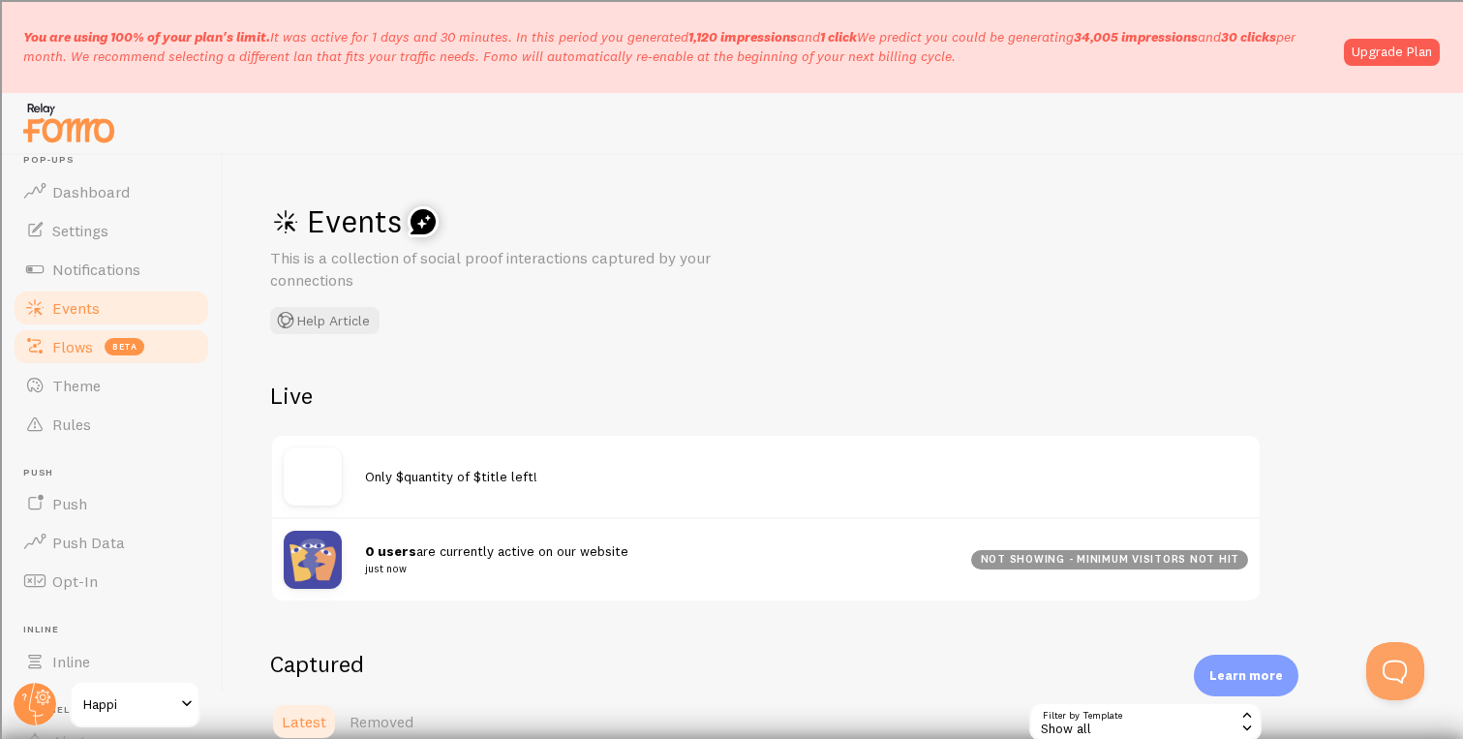
click at [79, 343] on span "Flows" at bounding box center [72, 346] width 41 height 19
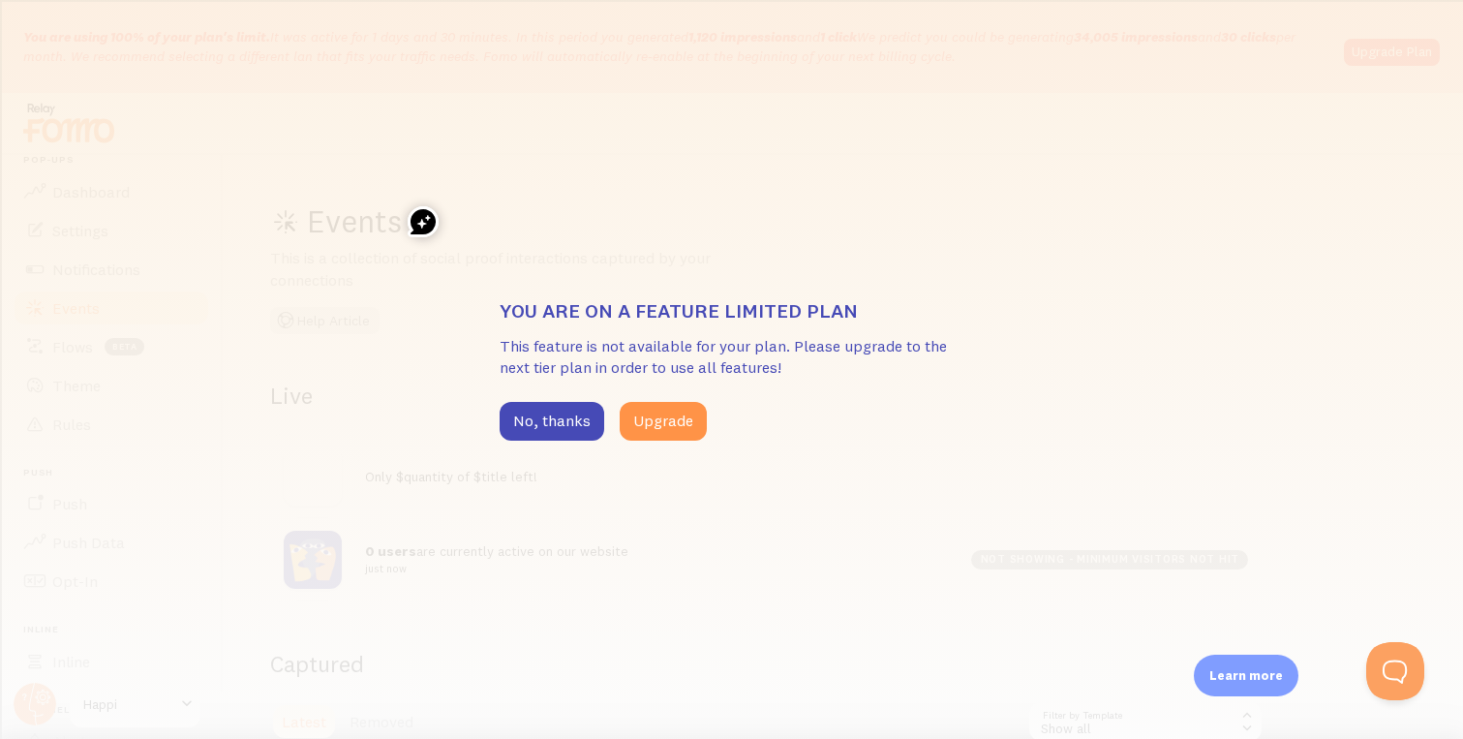
click at [1225, 666] on p "Learn more" at bounding box center [1247, 675] width 74 height 18
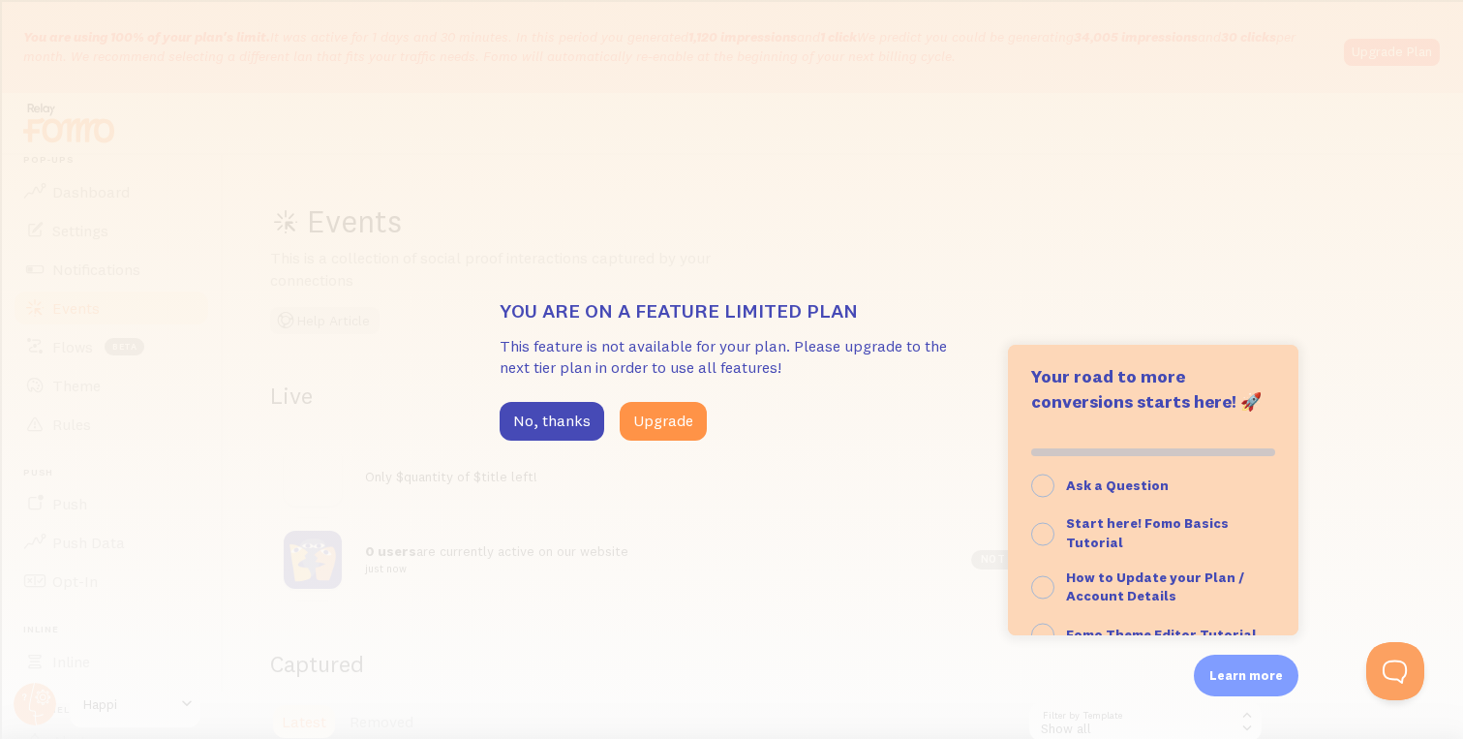
click at [1094, 220] on div "You are on a feature limited plan This feature is not available for your plan. …" at bounding box center [731, 369] width 1463 height 739
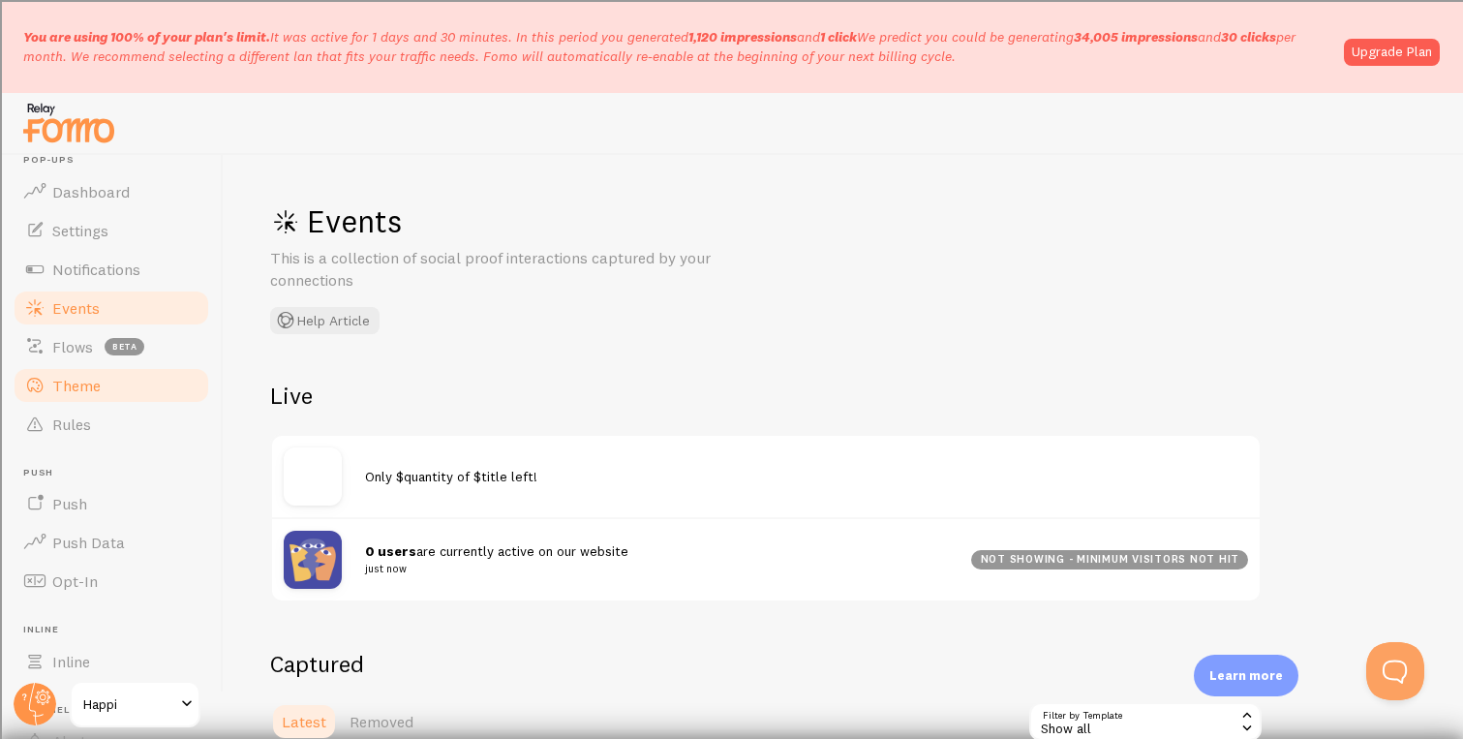
click at [103, 389] on link "Theme" at bounding box center [111, 385] width 199 height 39
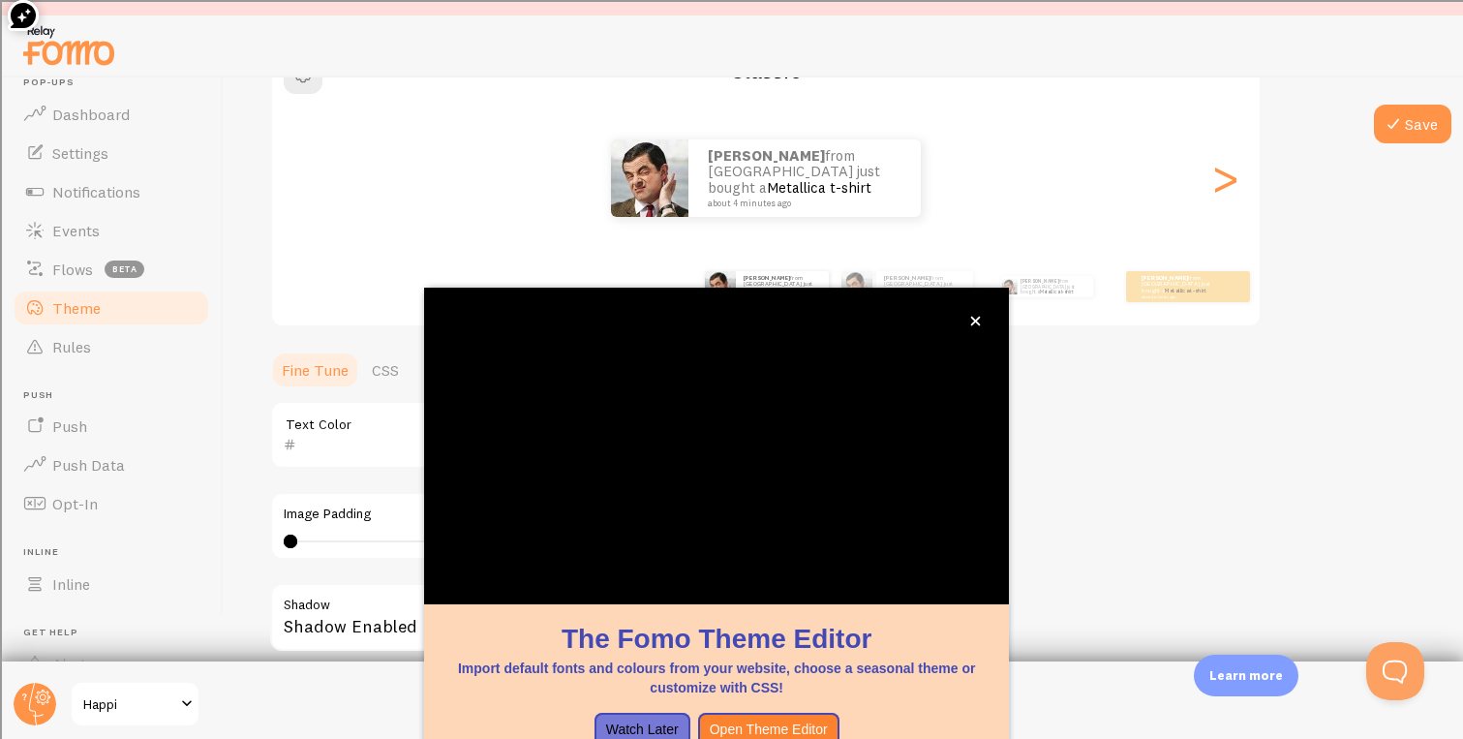
scroll to position [108, 0]
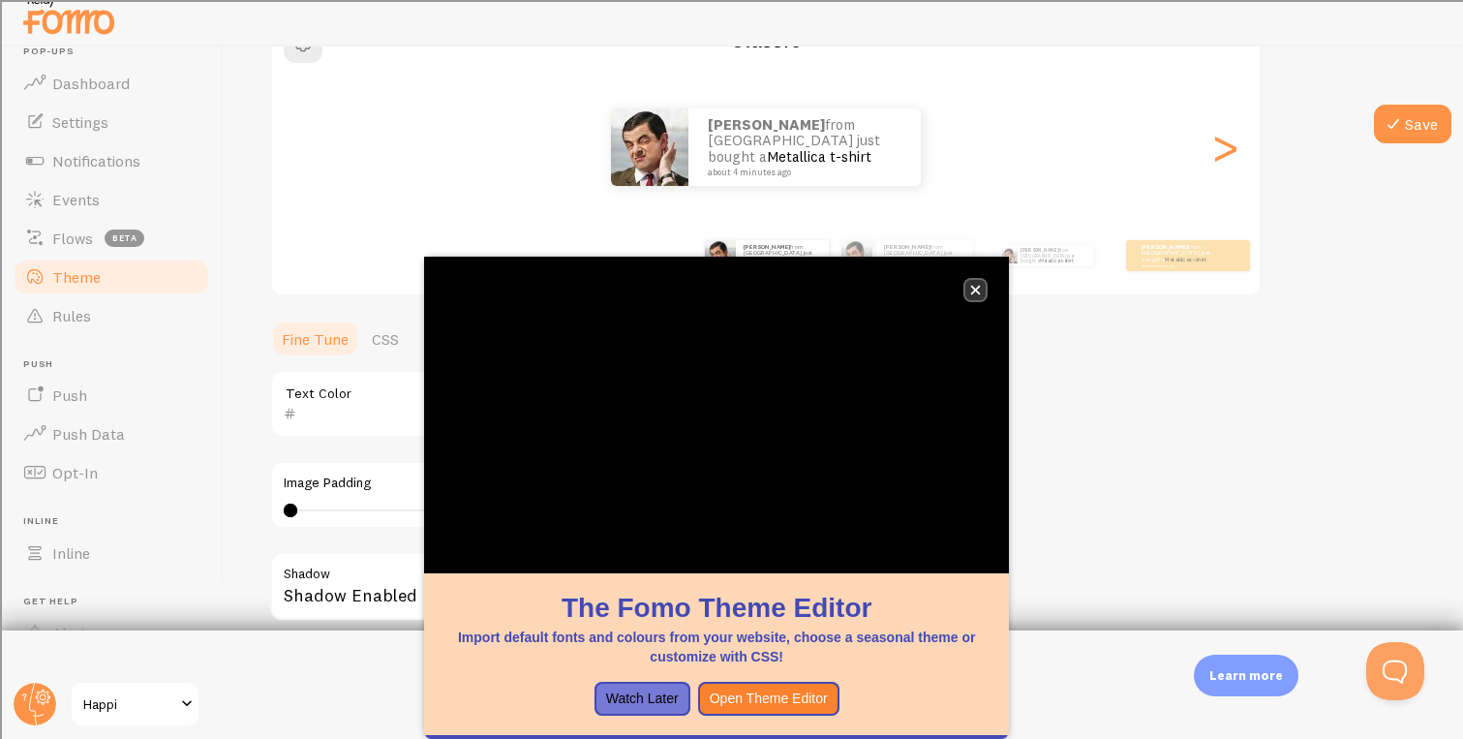
click at [974, 286] on icon "close," at bounding box center [975, 290] width 11 height 11
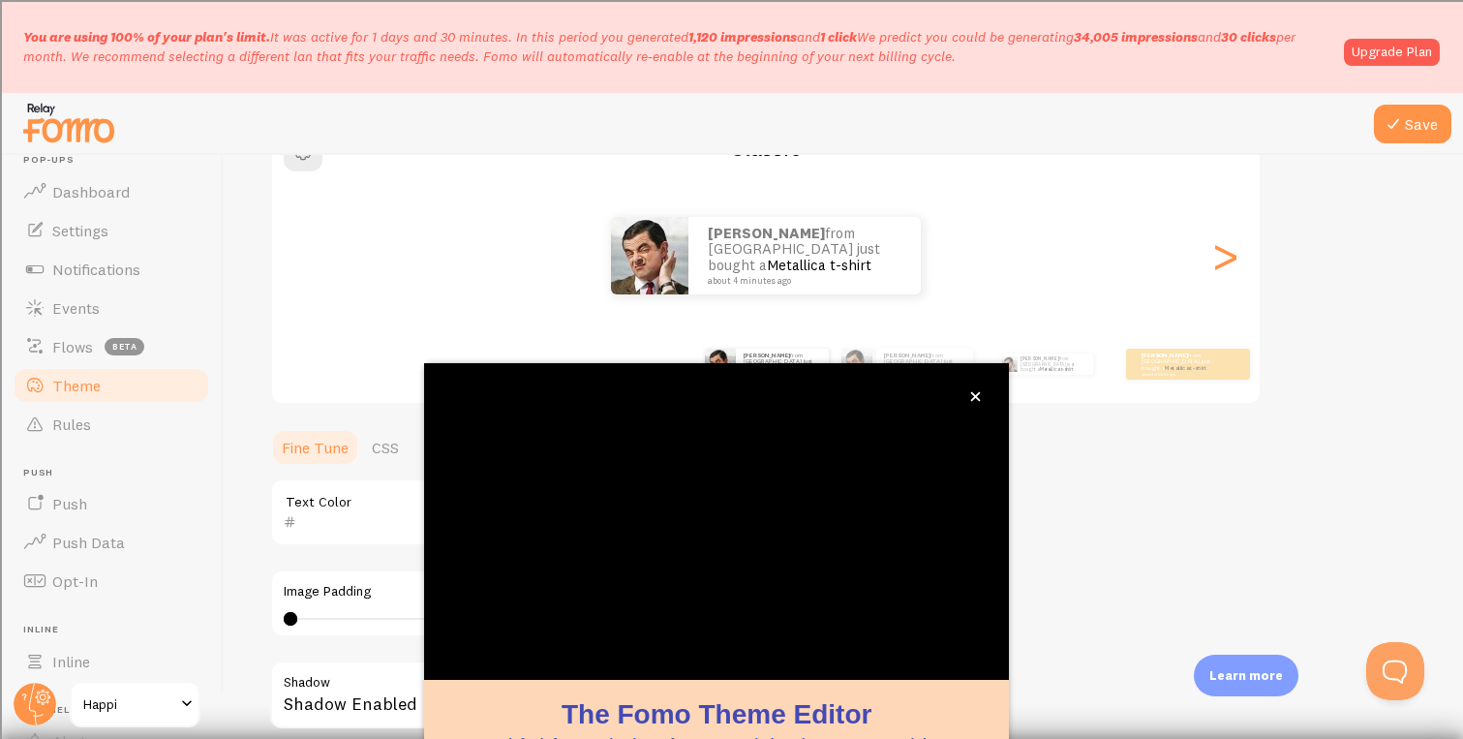
scroll to position [107, 0]
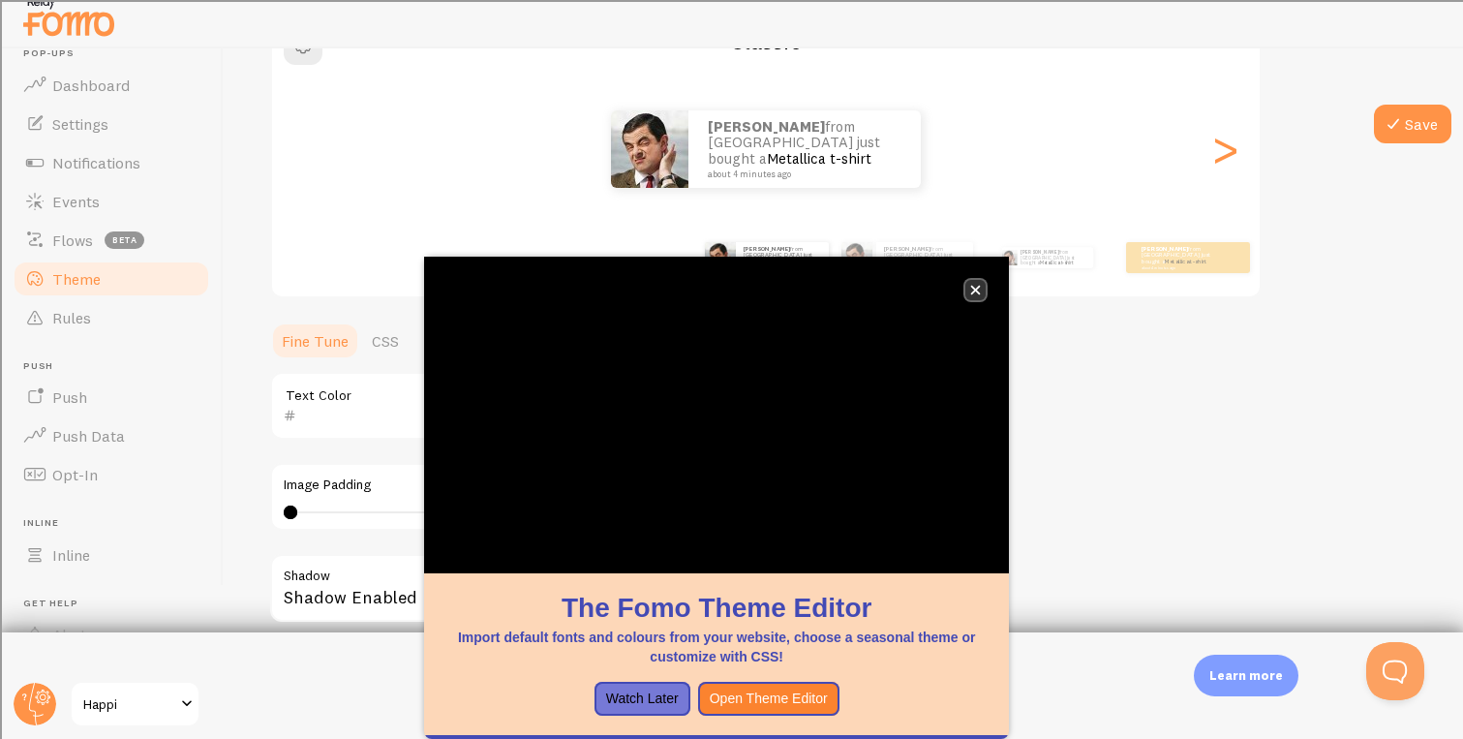
click at [976, 285] on icon "close," at bounding box center [975, 290] width 11 height 11
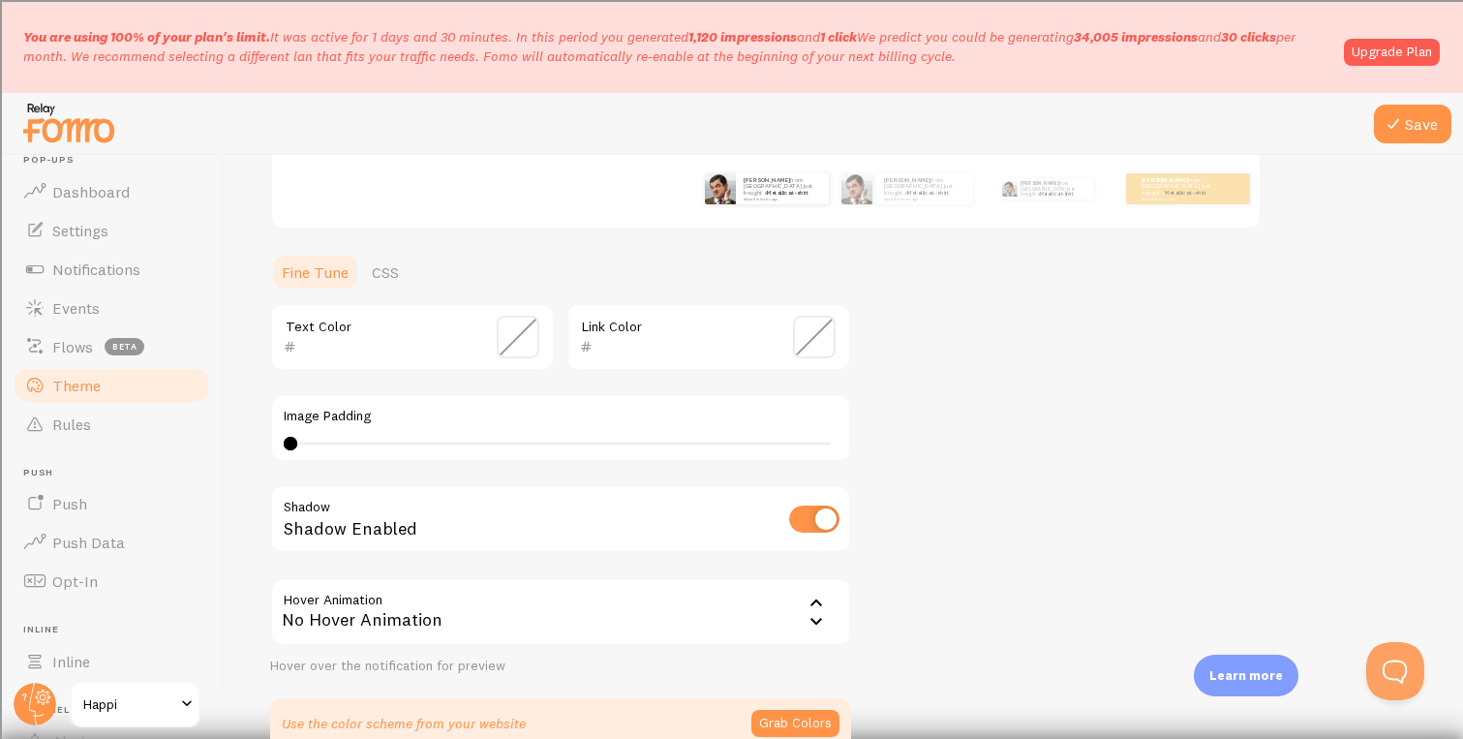
scroll to position [475, 0]
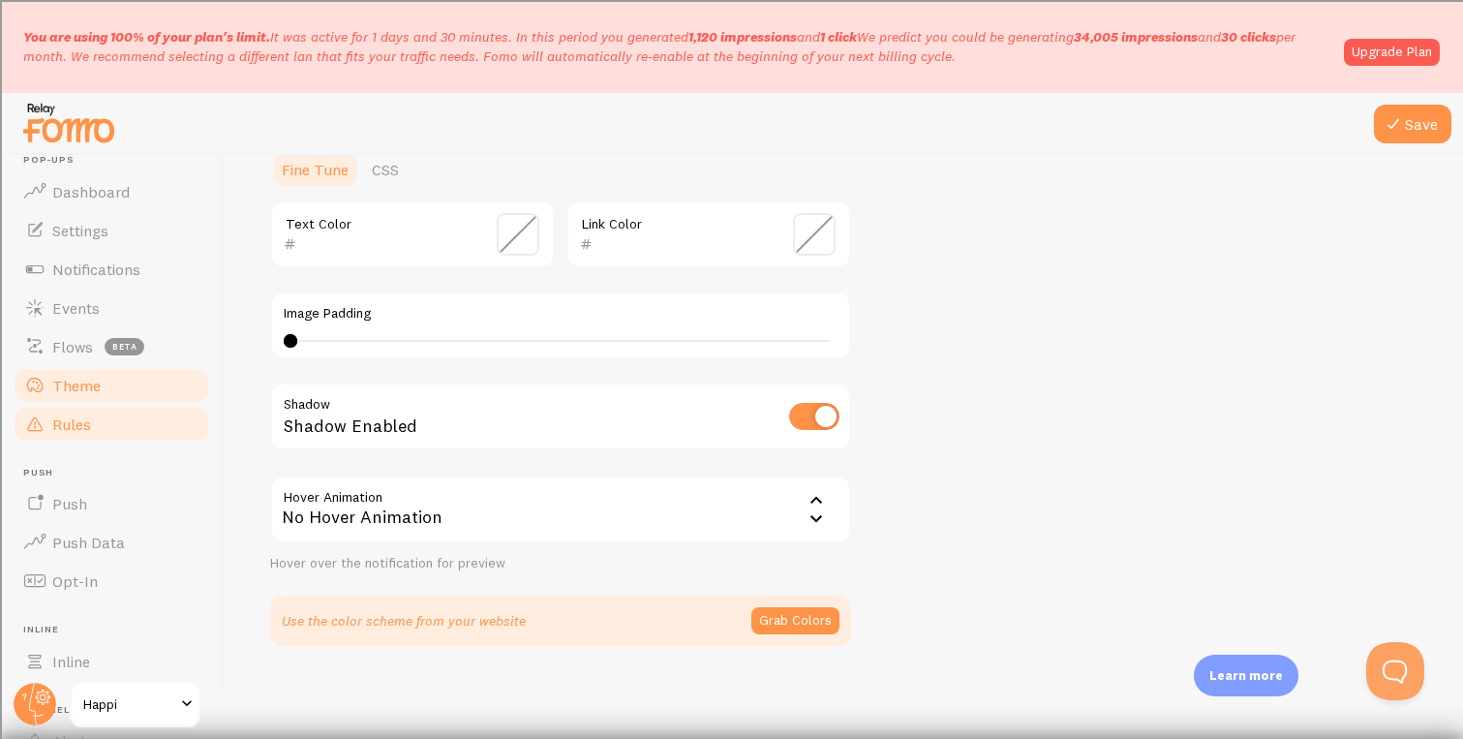
click at [74, 420] on span "Rules" at bounding box center [71, 423] width 39 height 19
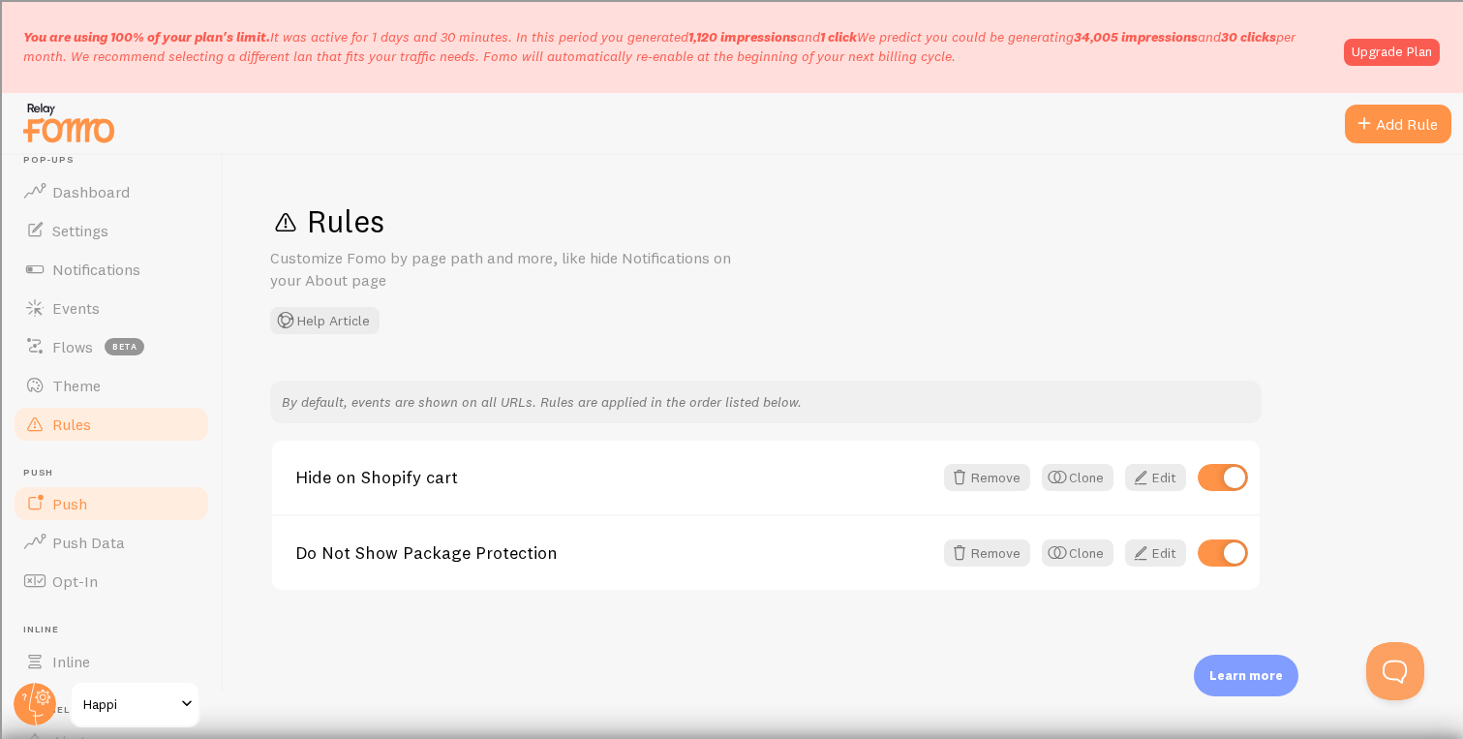
click at [69, 506] on span "Push" at bounding box center [69, 503] width 35 height 19
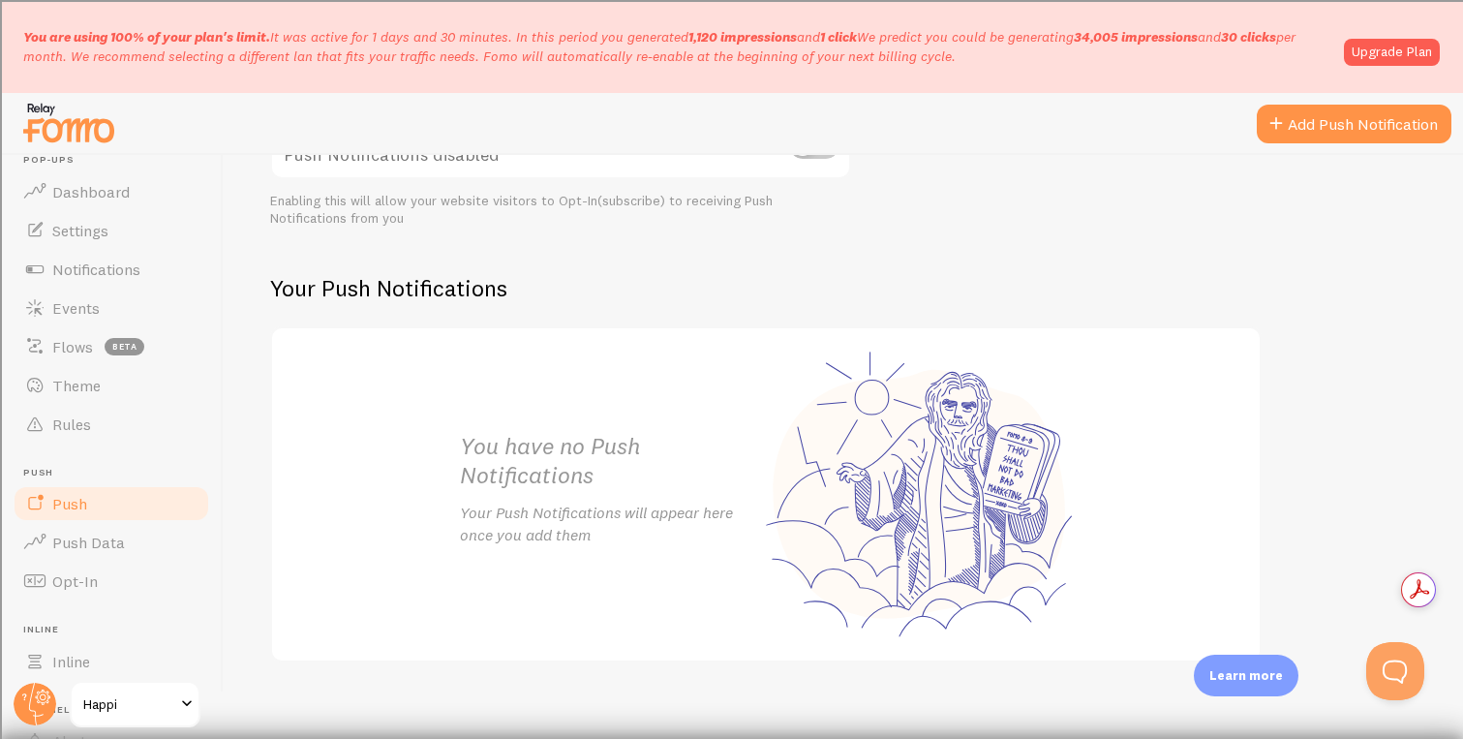
scroll to position [307, 0]
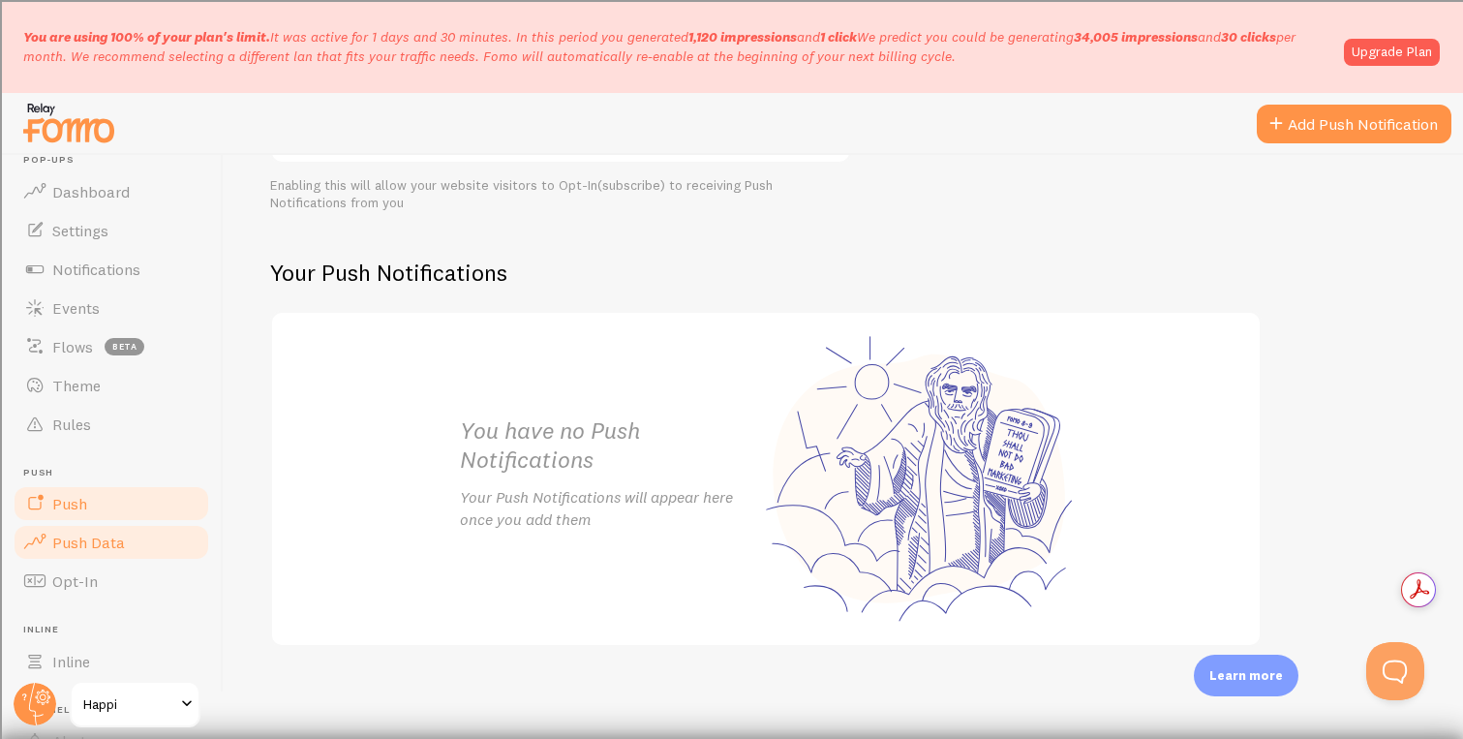
click at [127, 530] on link "Push Data" at bounding box center [111, 542] width 199 height 39
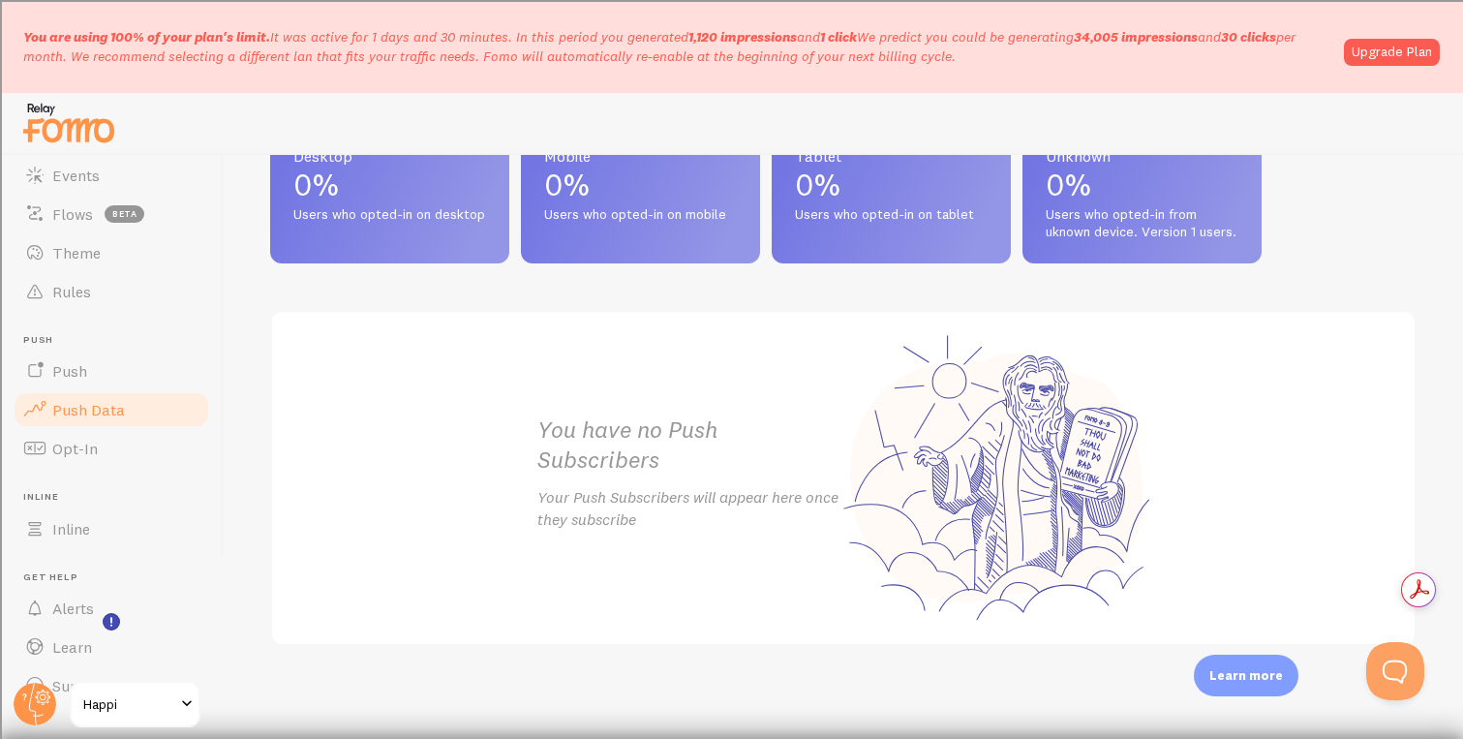
scroll to position [193, 0]
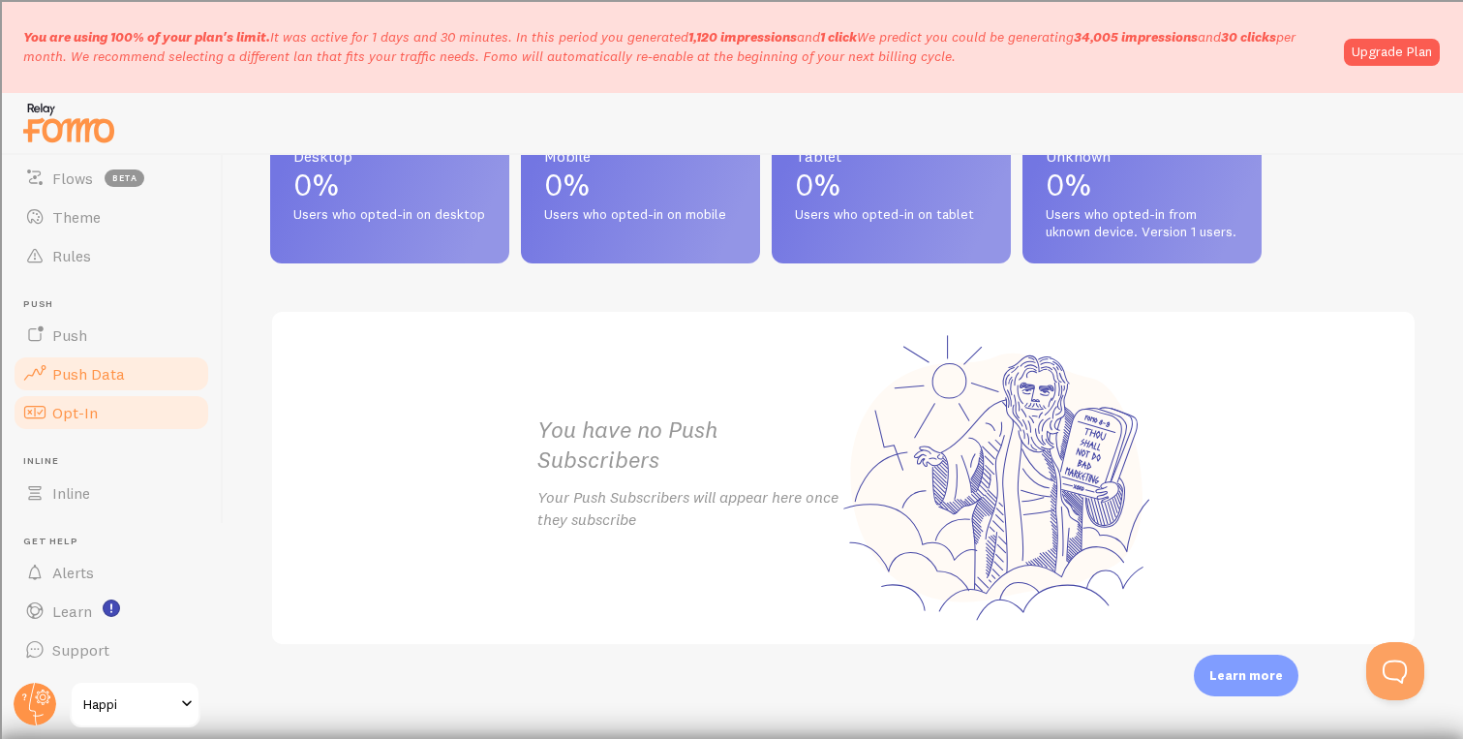
click at [78, 421] on span "Opt-In" at bounding box center [75, 412] width 46 height 19
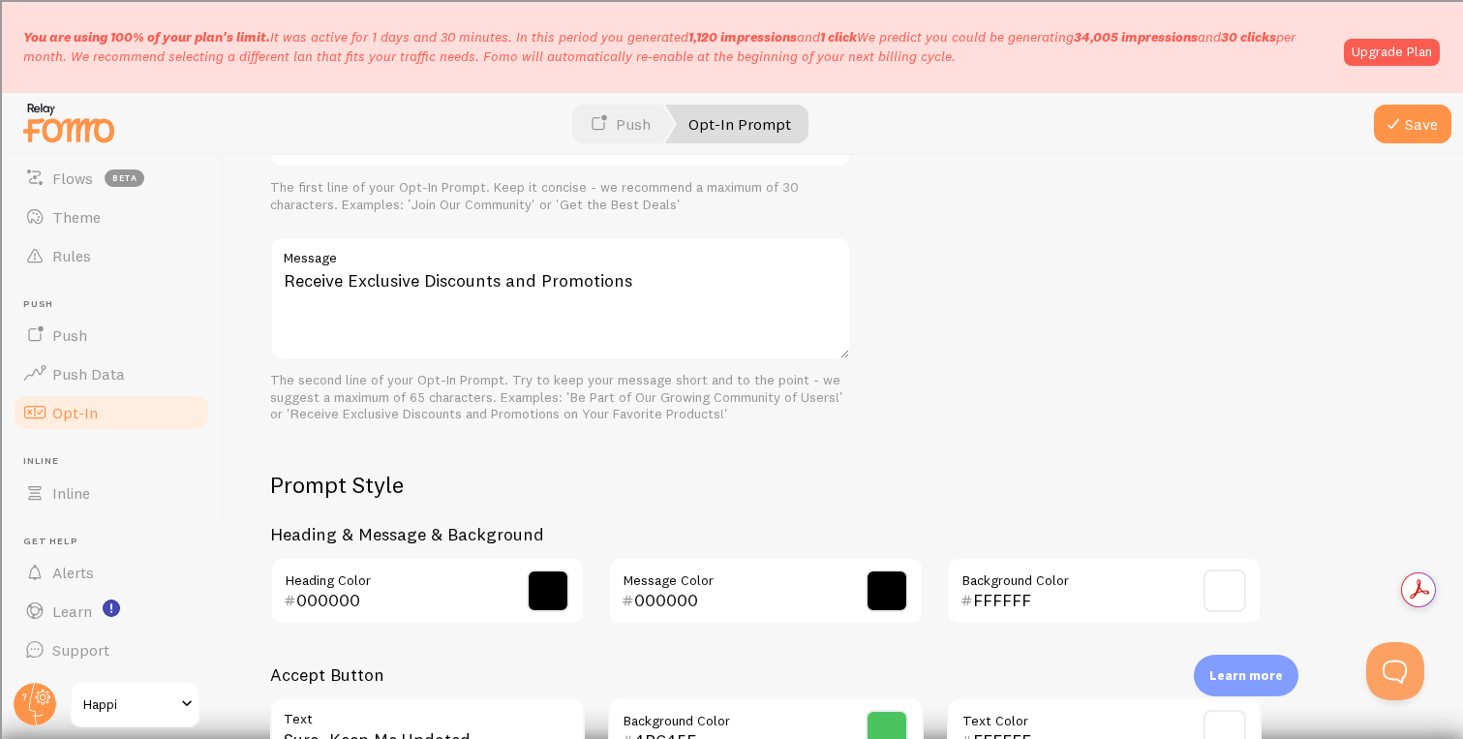
scroll to position [939, 0]
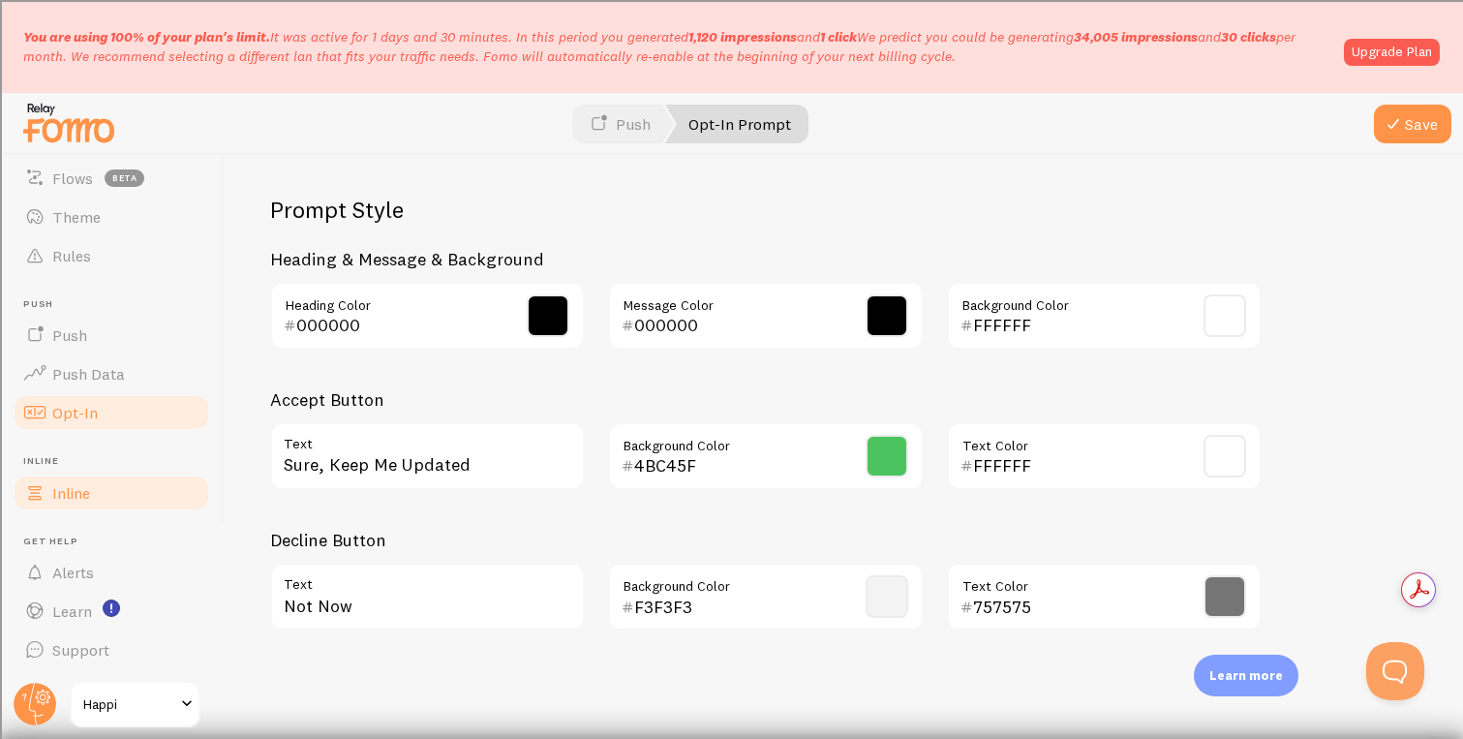
click at [92, 492] on link "Inline" at bounding box center [111, 493] width 199 height 39
